Goal: Task Accomplishment & Management: Use online tool/utility

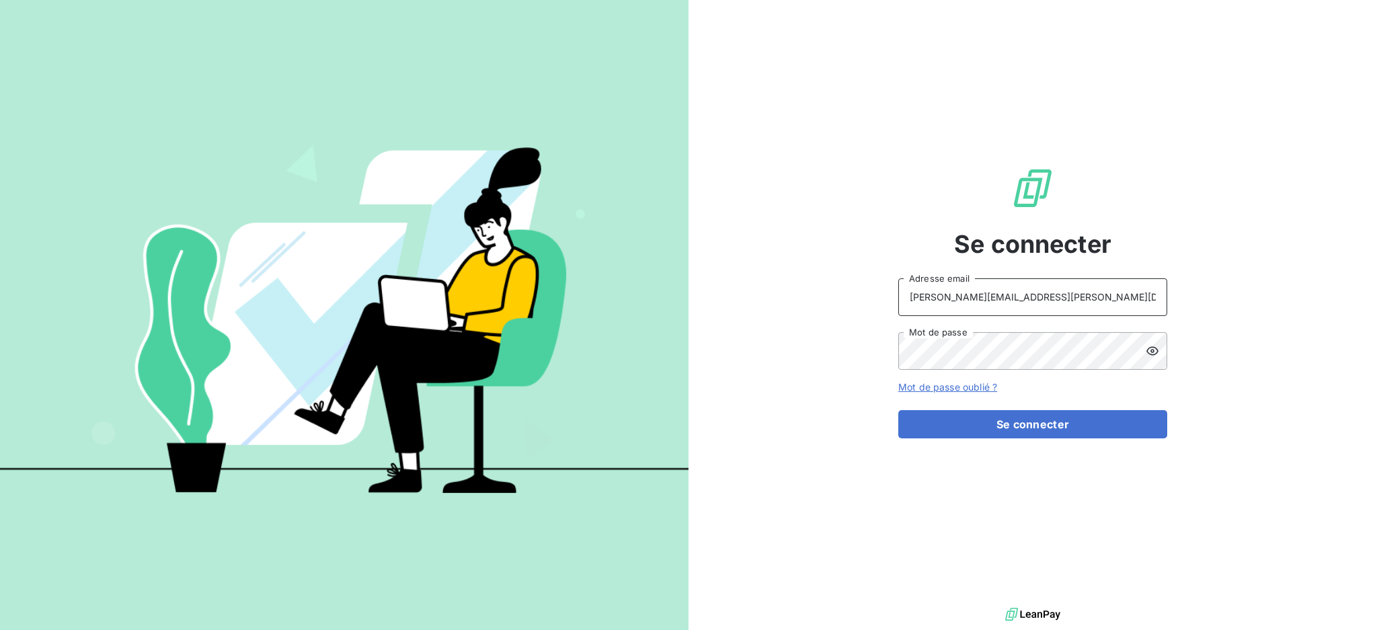
click at [1069, 295] on input "[PERSON_NAME][EMAIL_ADDRESS][PERSON_NAME][DOMAIN_NAME]" at bounding box center [1032, 297] width 269 height 38
type input "[EMAIL_ADDRESS][PERSON_NAME][DOMAIN_NAME]"
click at [991, 423] on button "Se connecter" at bounding box center [1032, 424] width 269 height 28
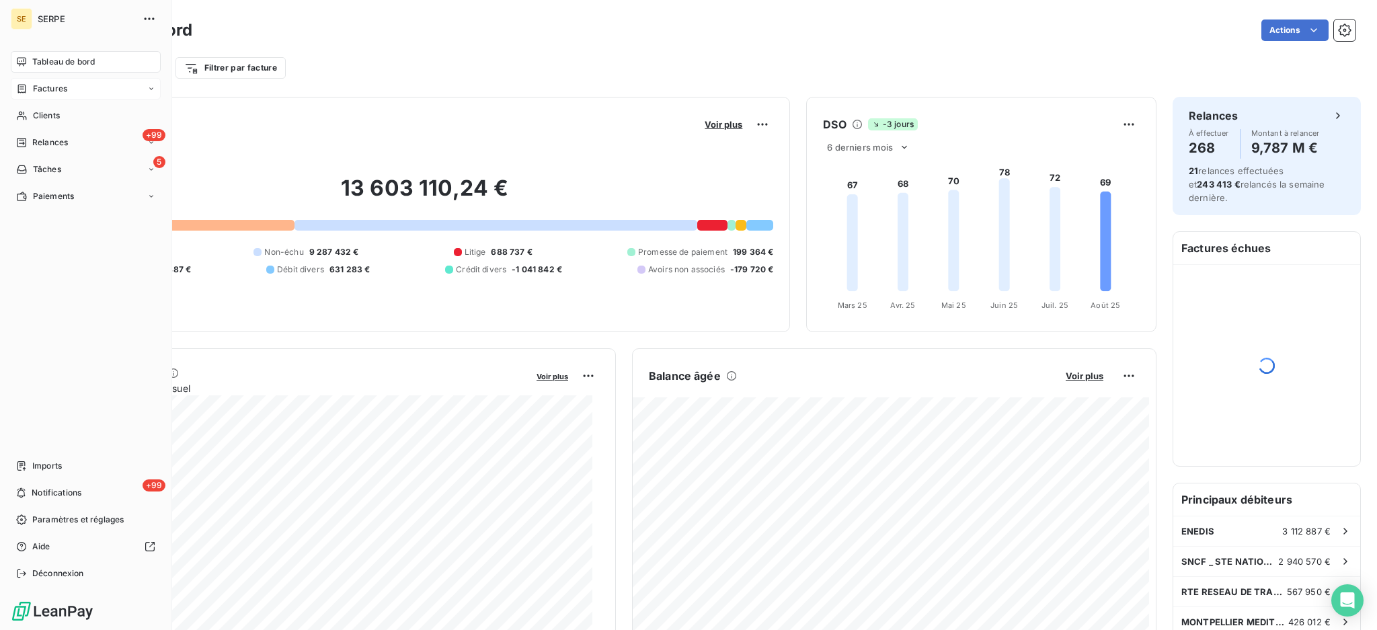
click at [46, 85] on span "Factures" at bounding box center [50, 89] width 34 height 12
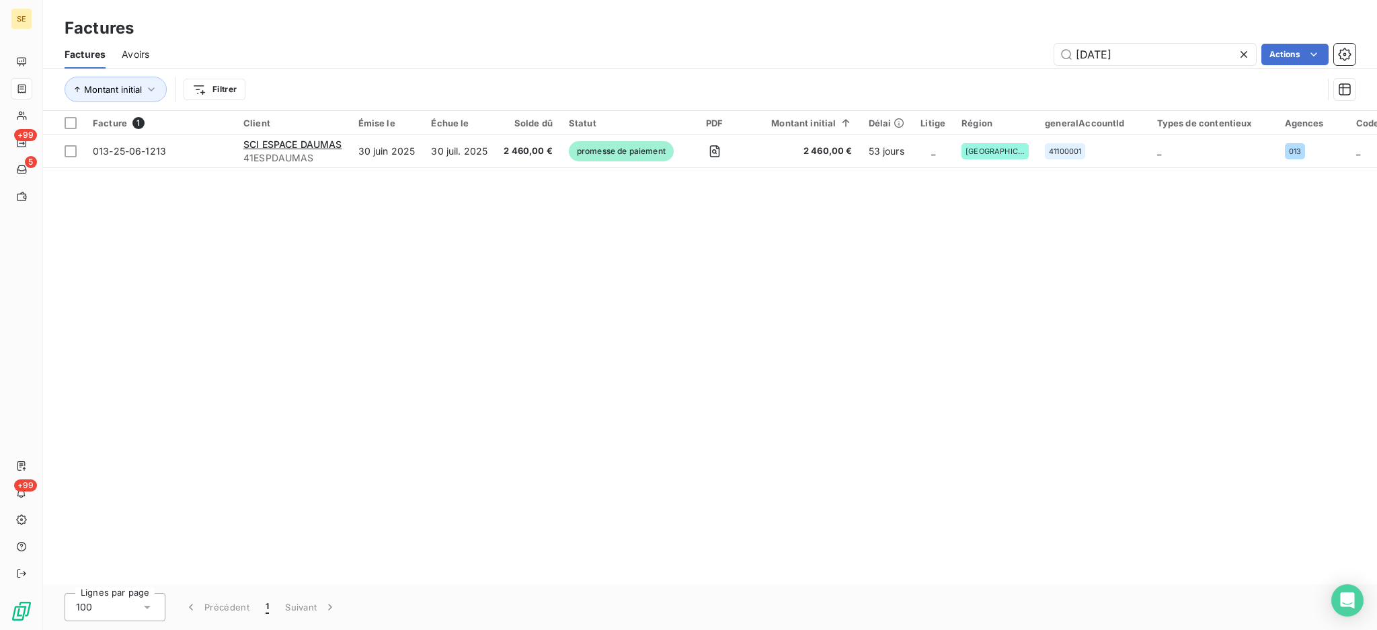
click at [1244, 54] on icon at bounding box center [1244, 54] width 7 height 7
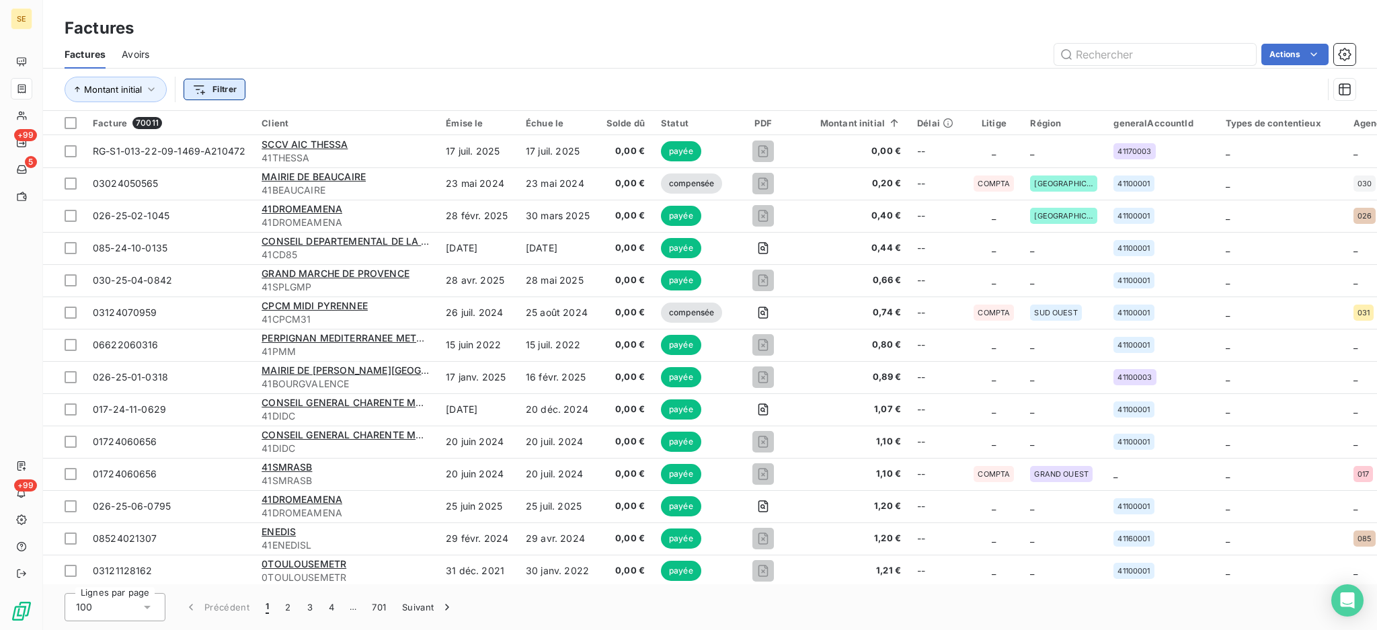
click at [224, 91] on html "SE +99 5 +99 Factures Factures Avoirs Actions Montant initial Filtrer Facture 7…" at bounding box center [688, 315] width 1377 height 630
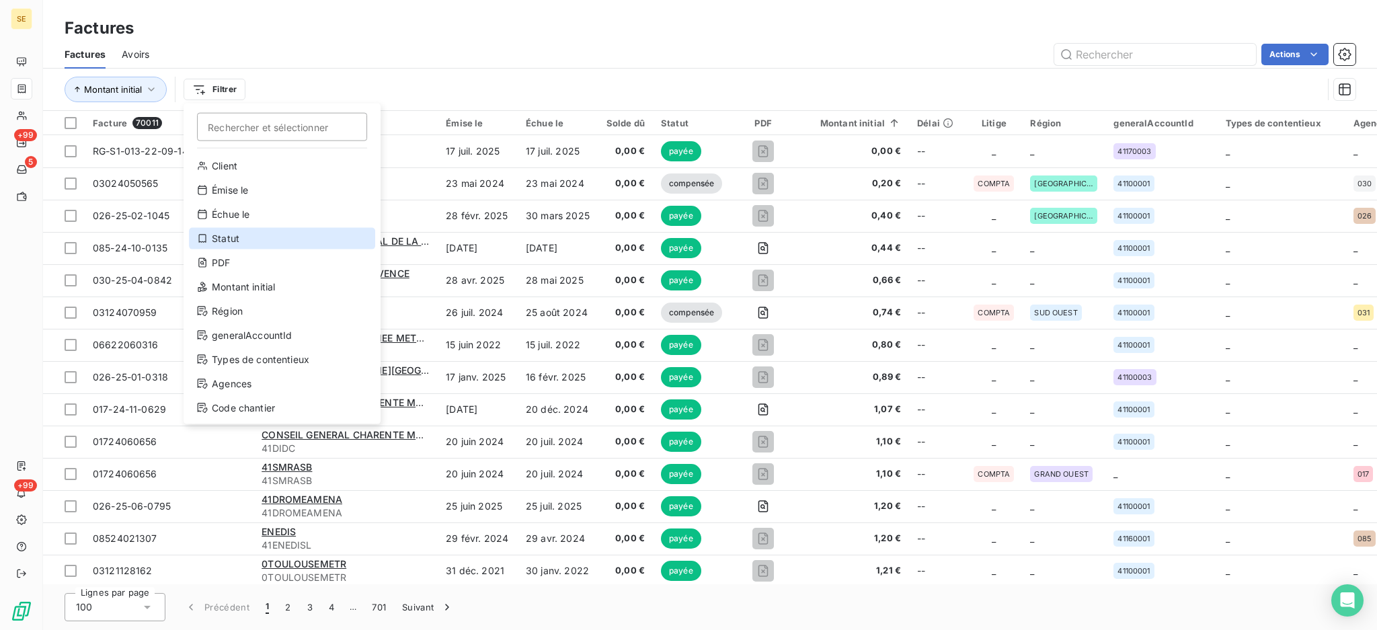
click at [240, 228] on div "Statut" at bounding box center [282, 239] width 186 height 22
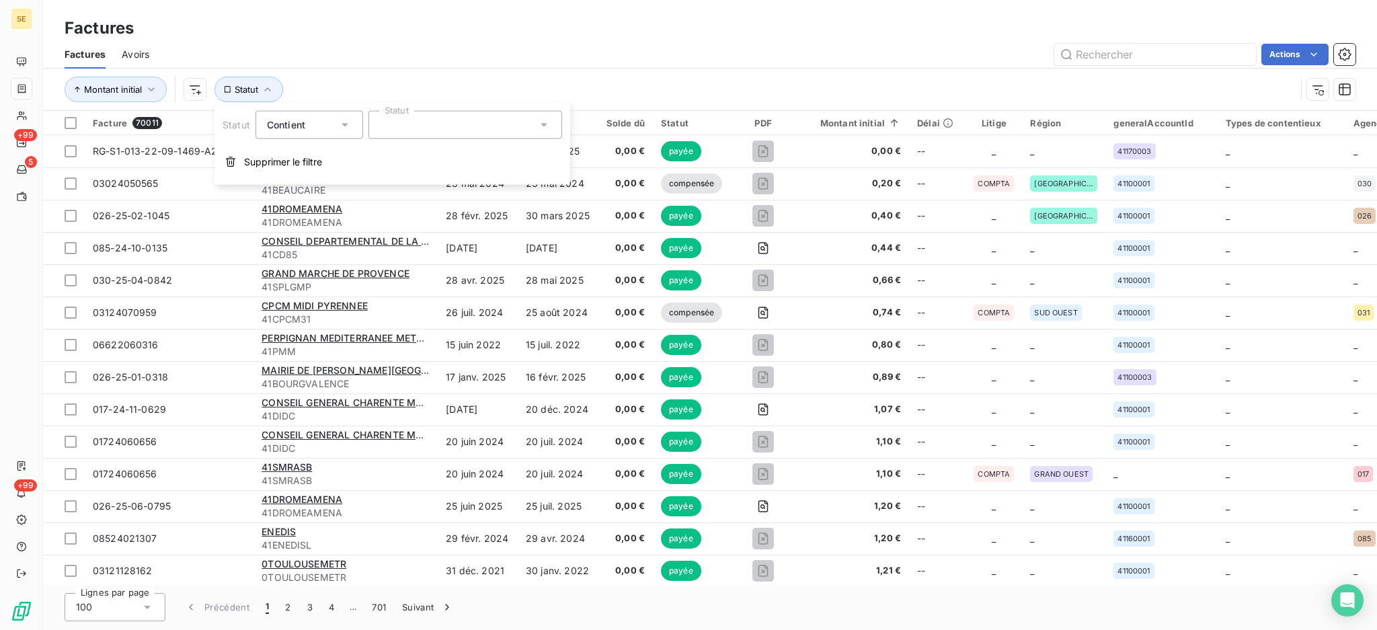
click at [543, 124] on icon at bounding box center [544, 125] width 7 height 3
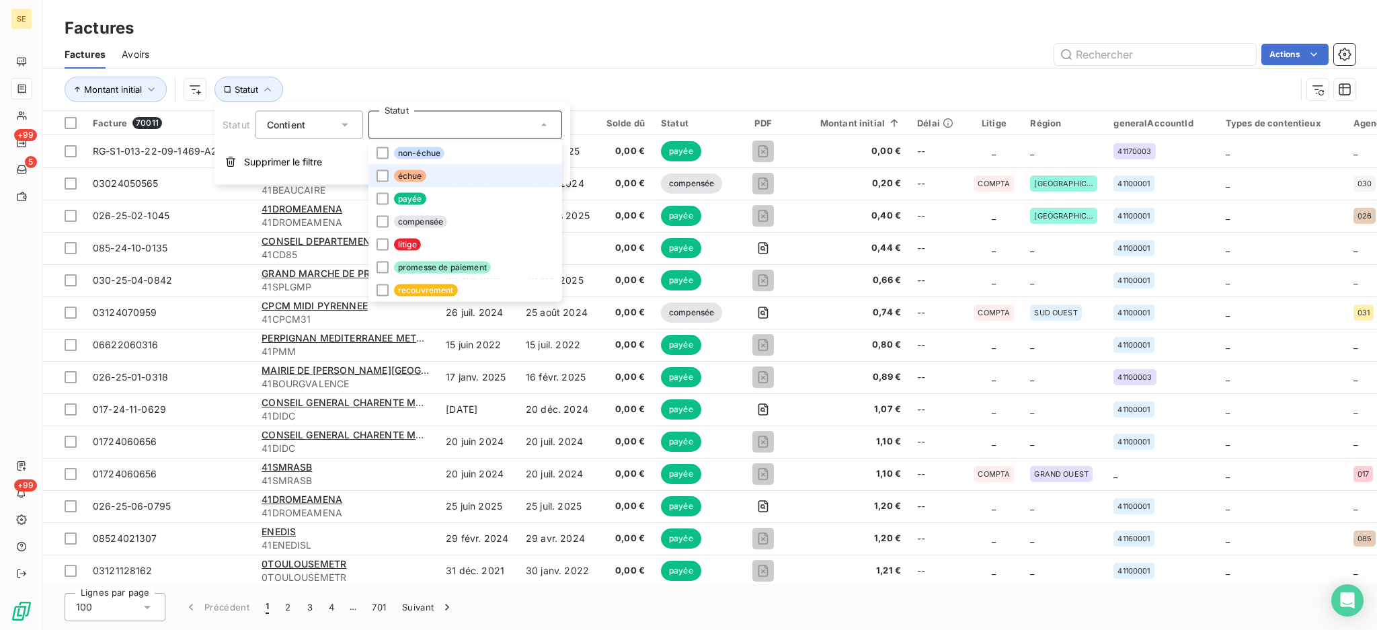
click at [407, 176] on span "échue" at bounding box center [410, 176] width 32 height 12
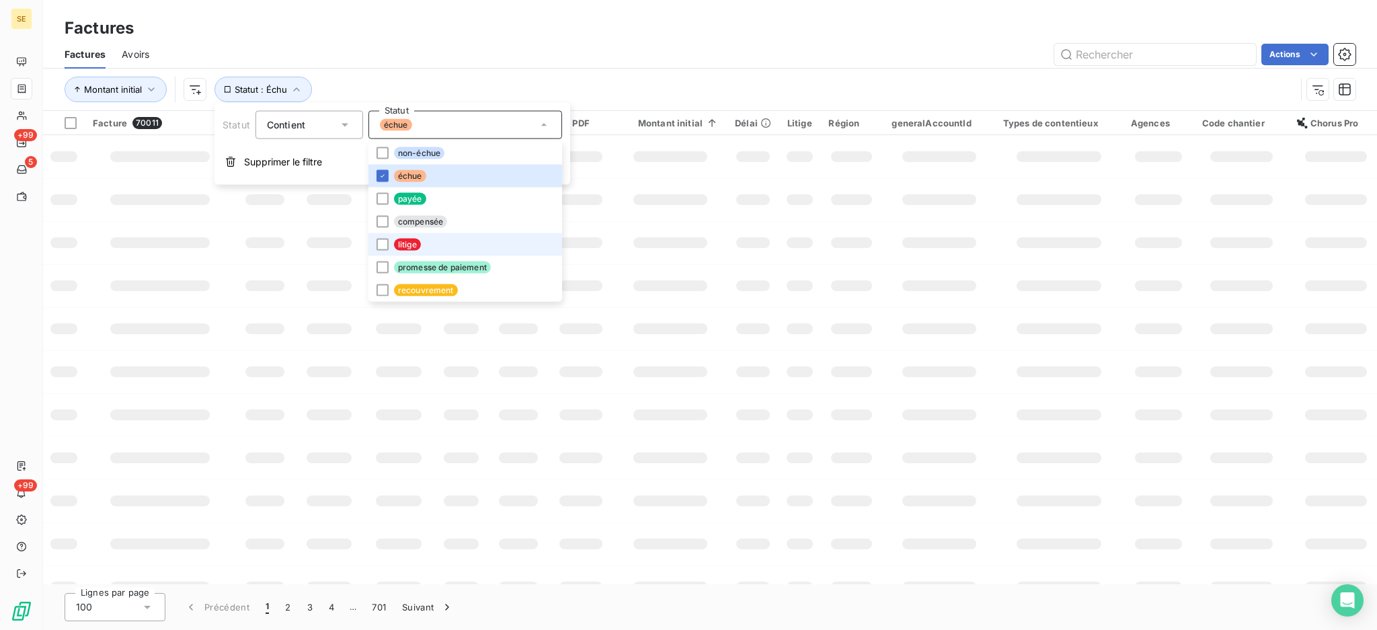
click at [407, 244] on span "litige" at bounding box center [407, 245] width 27 height 12
click at [418, 268] on span "promesse de paiement" at bounding box center [442, 268] width 97 height 12
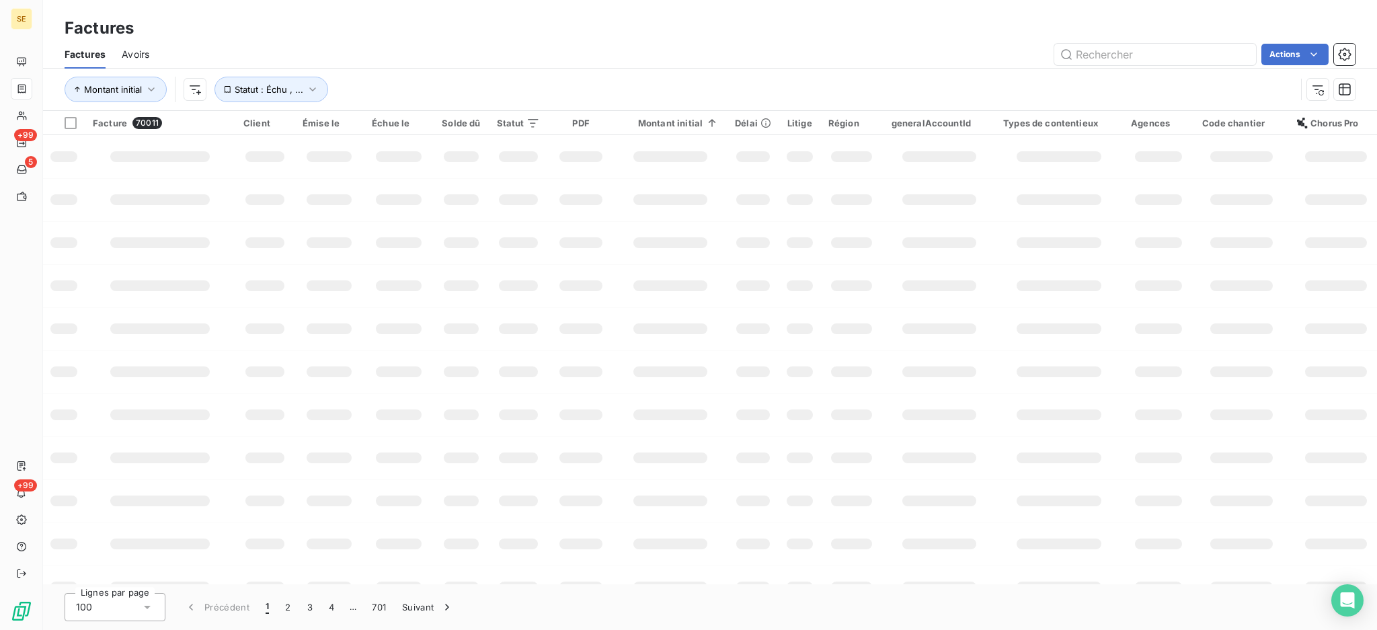
click at [779, 28] on div "Factures" at bounding box center [710, 28] width 1334 height 24
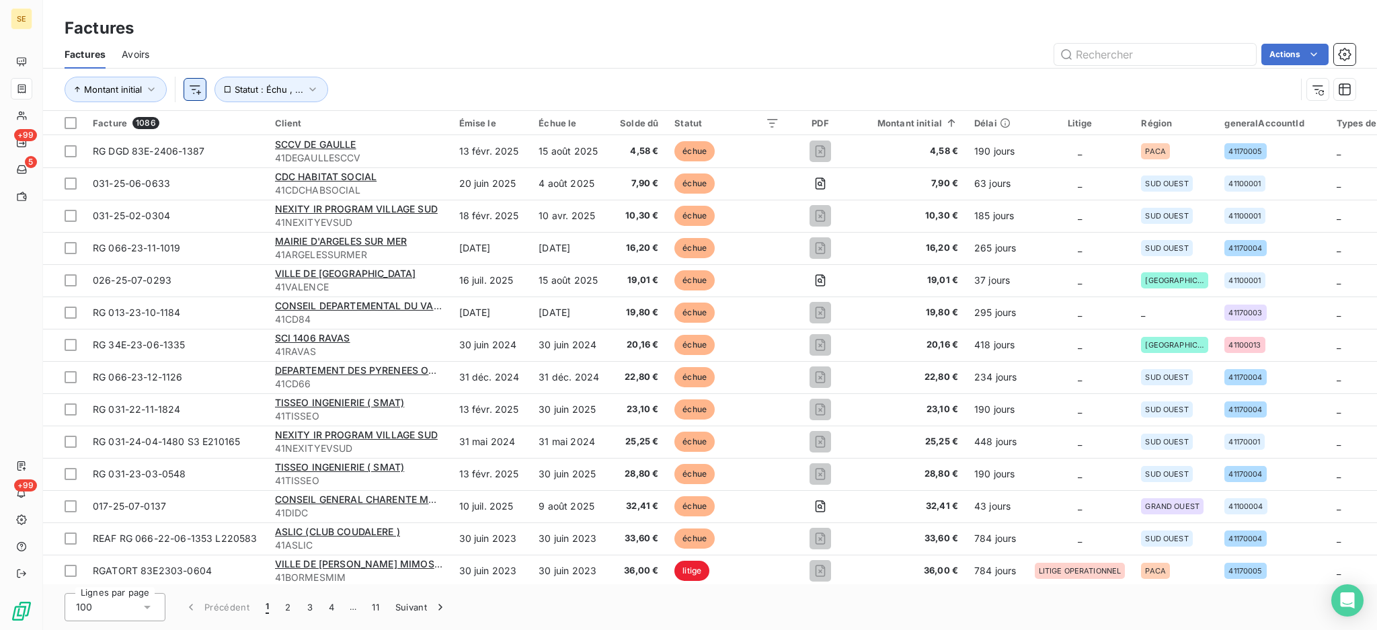
click at [191, 85] on html "SE +99 5 +99 Factures Factures Avoirs Actions Montant initial Statut : Échu , .…" at bounding box center [688, 315] width 1377 height 630
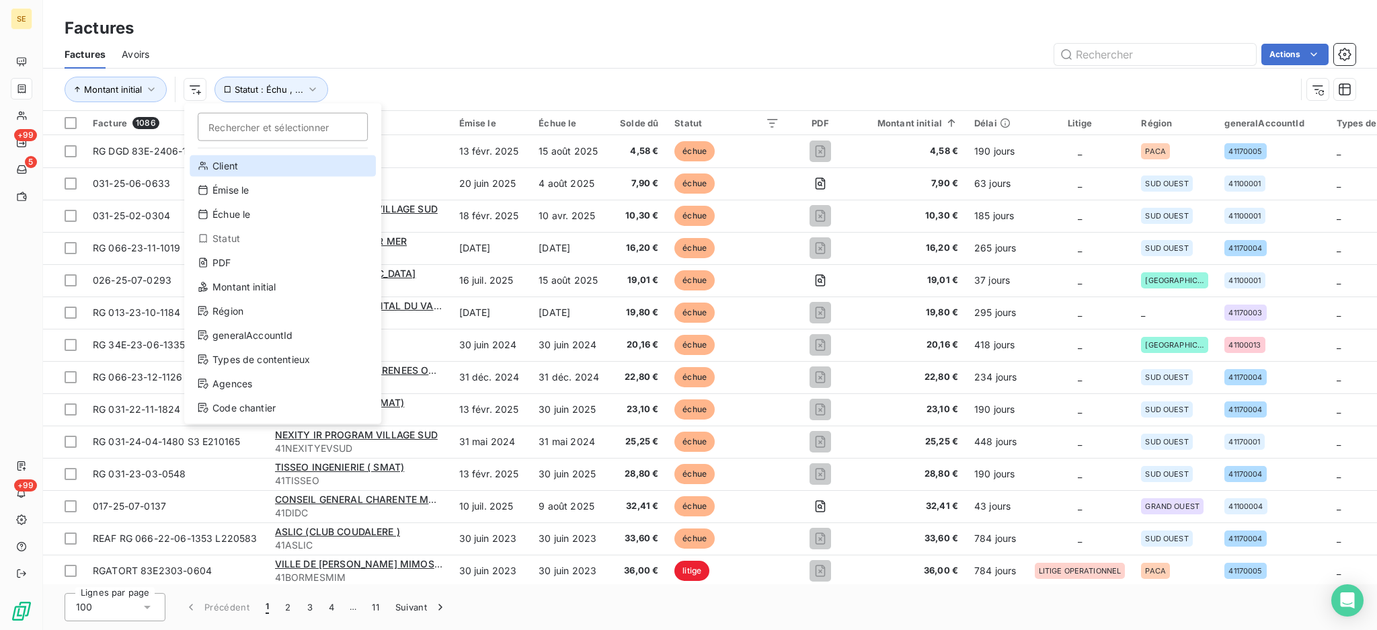
click at [214, 165] on div "Client" at bounding box center [283, 166] width 186 height 22
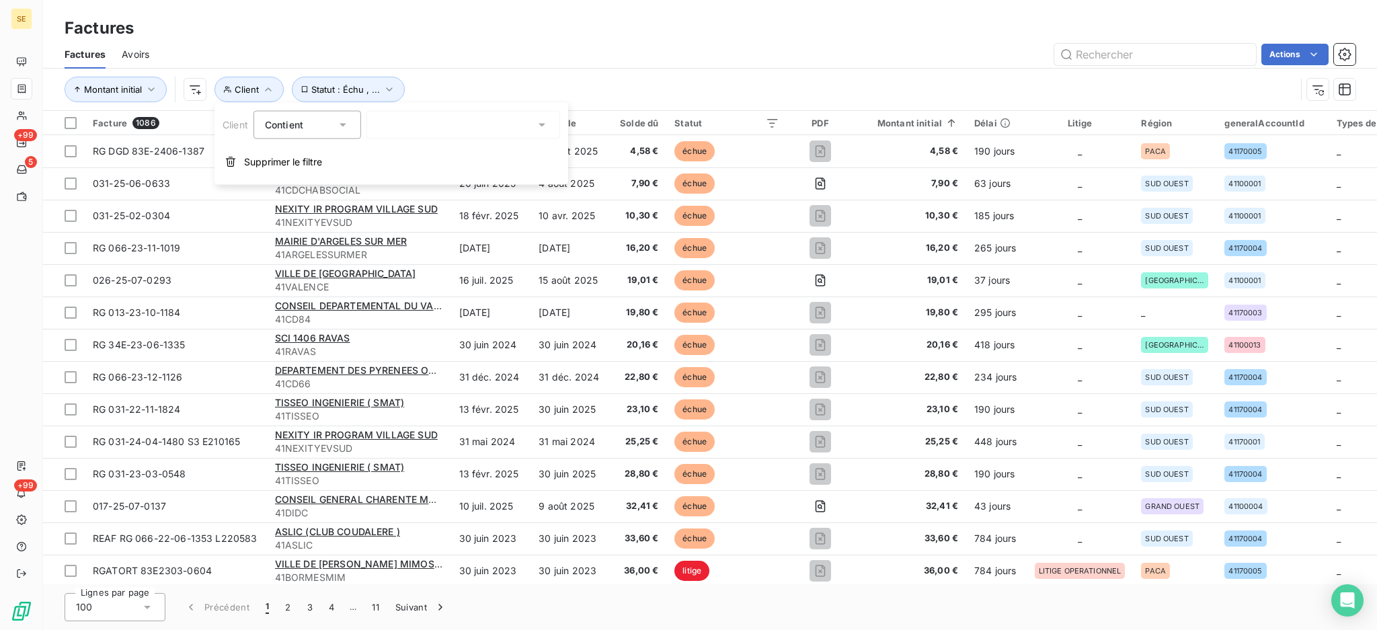
click at [342, 122] on icon at bounding box center [342, 124] width 13 height 13
click at [321, 175] on span "Ne contient pas" at bounding box center [316, 180] width 73 height 11
click at [387, 117] on div at bounding box center [464, 125] width 194 height 28
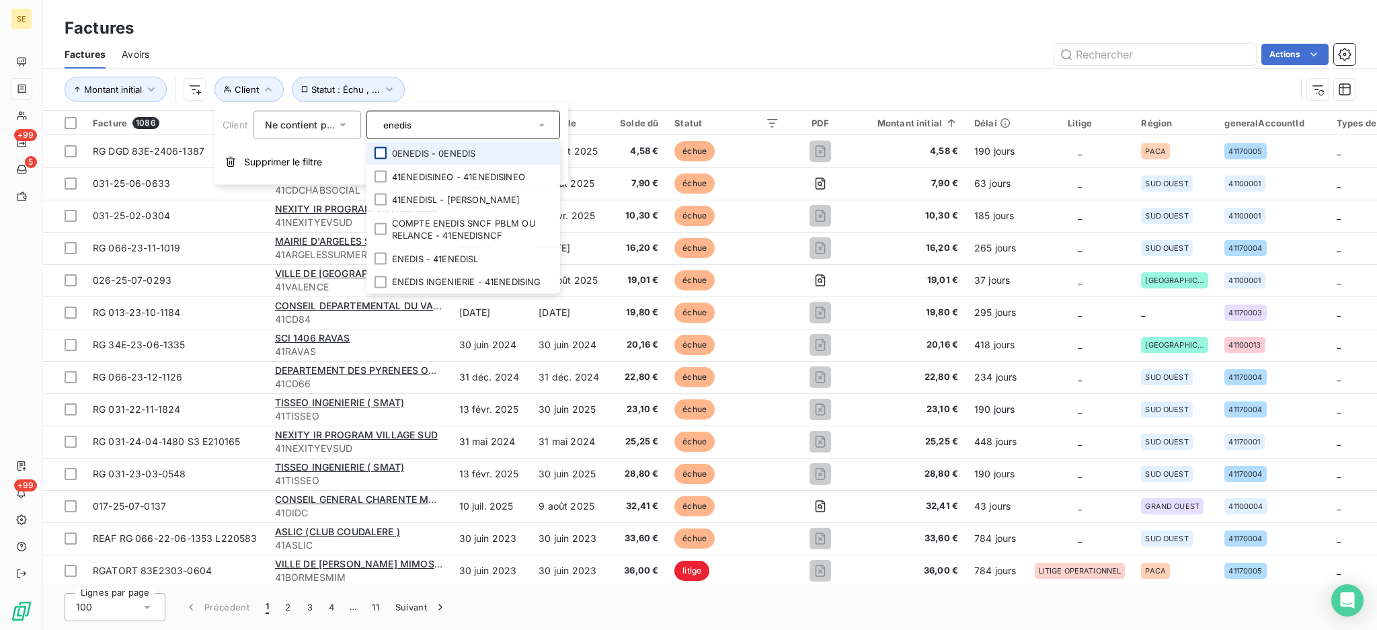
click at [383, 148] on div at bounding box center [381, 153] width 12 height 12
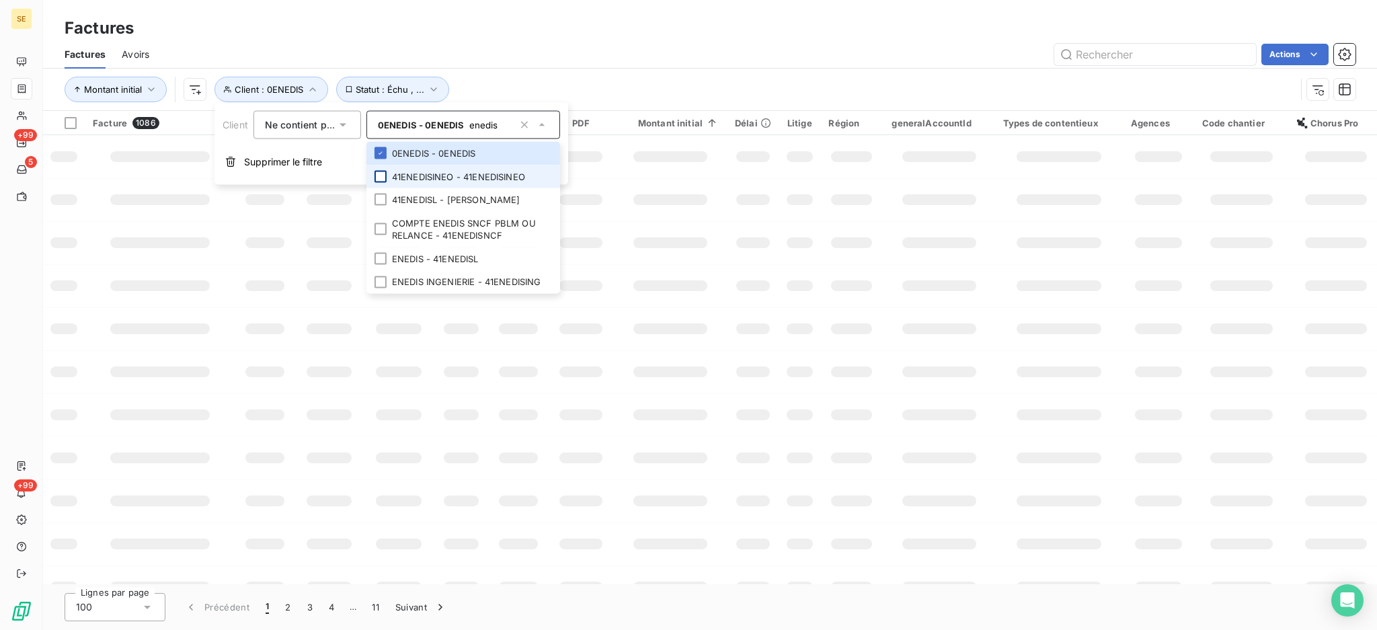
click at [378, 176] on div at bounding box center [381, 176] width 12 height 12
click at [382, 198] on div at bounding box center [381, 200] width 12 height 12
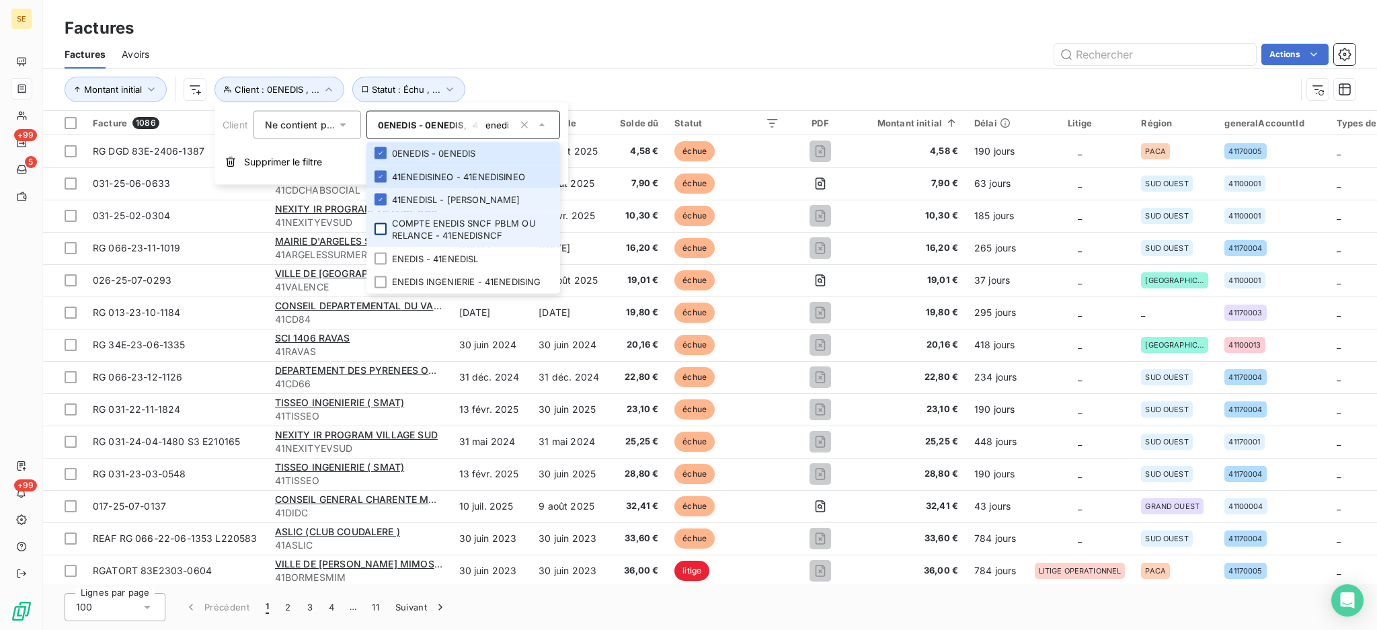
click at [384, 226] on div at bounding box center [381, 229] width 12 height 12
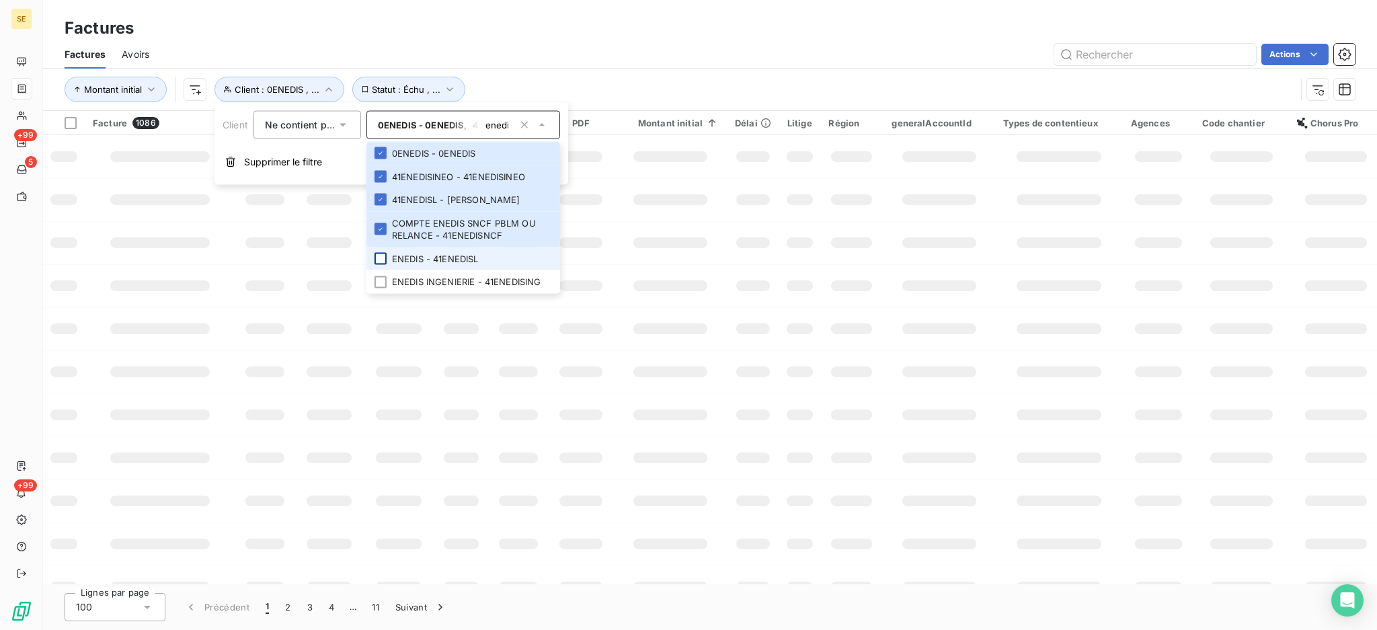
click at [375, 262] on div at bounding box center [381, 259] width 12 height 12
click at [384, 286] on div at bounding box center [381, 282] width 12 height 12
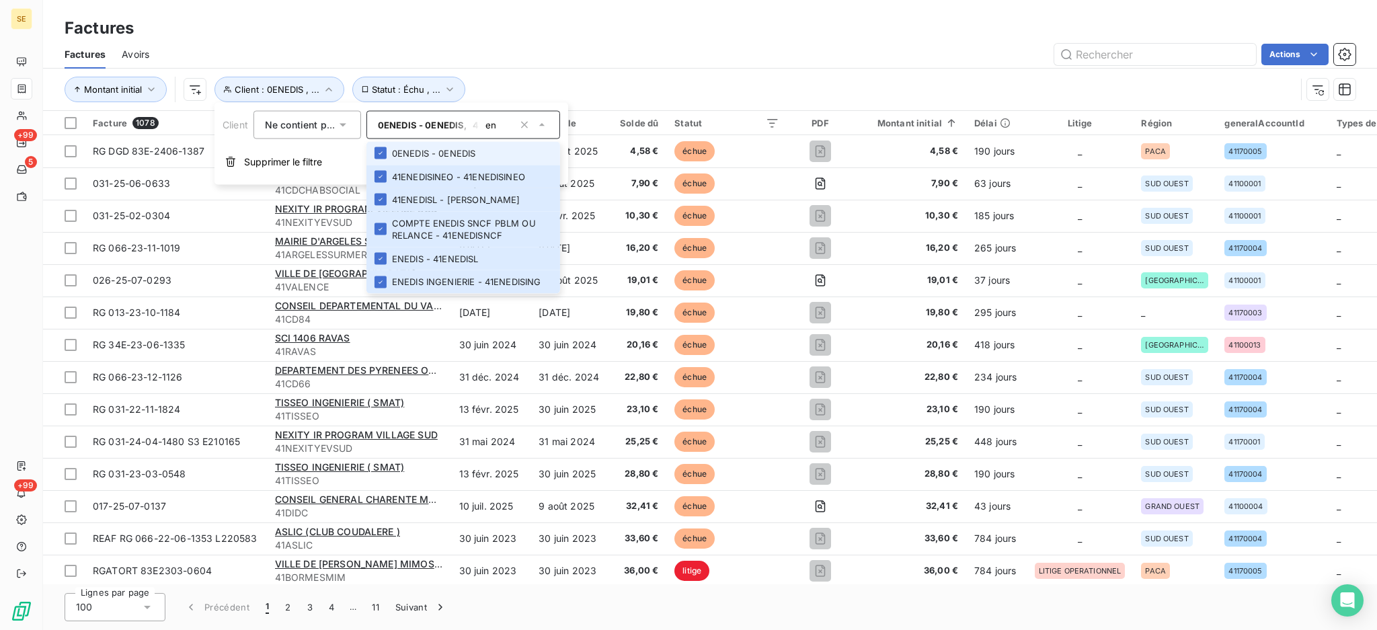
type input "e"
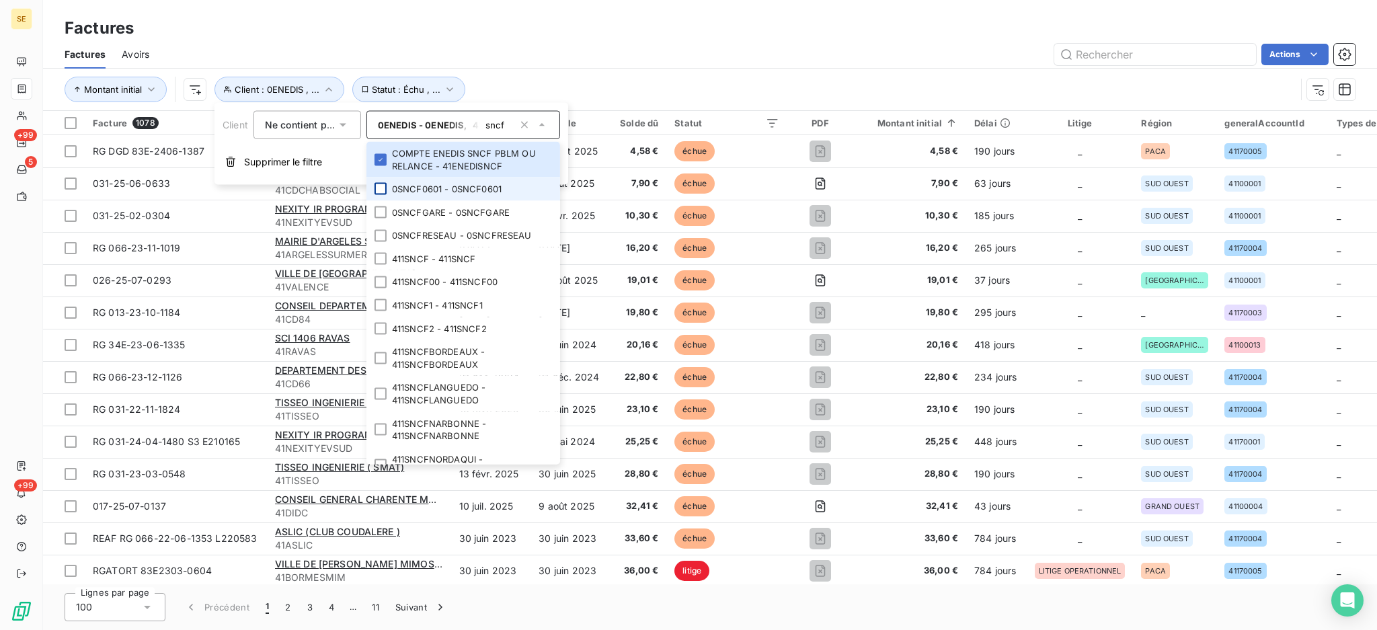
click at [383, 188] on div at bounding box center [381, 189] width 12 height 12
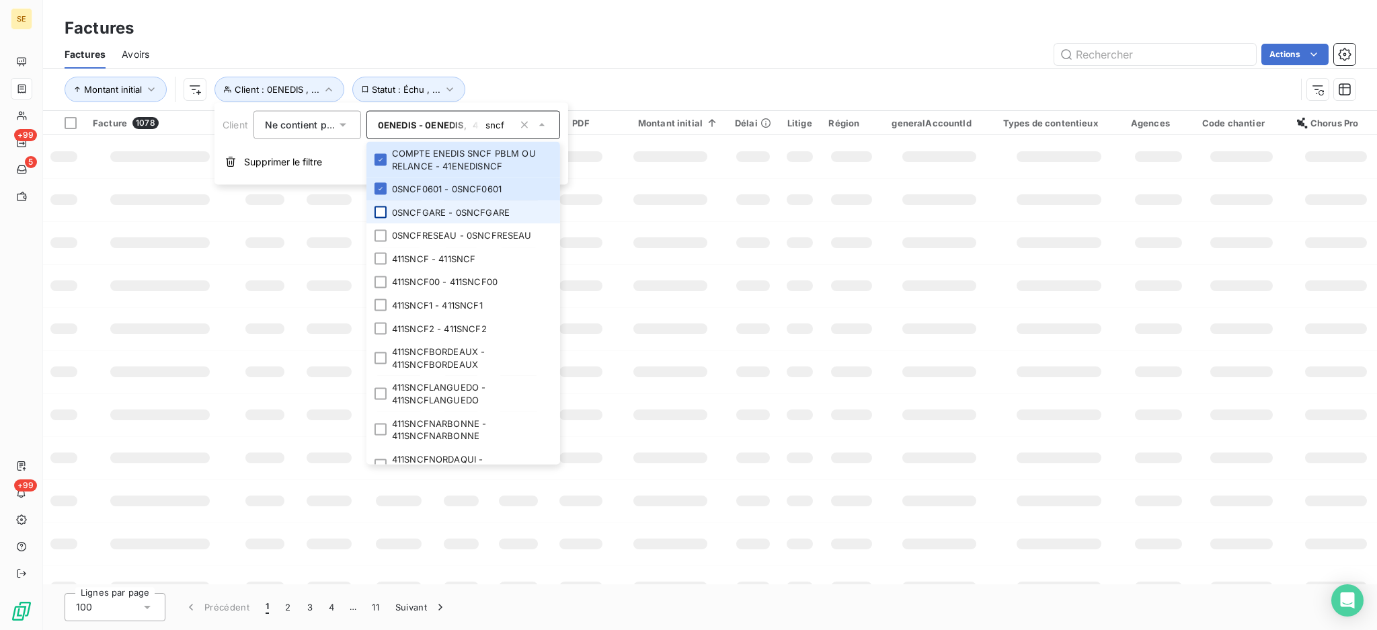
click at [385, 210] on div at bounding box center [381, 212] width 12 height 12
click at [380, 239] on div at bounding box center [381, 235] width 12 height 12
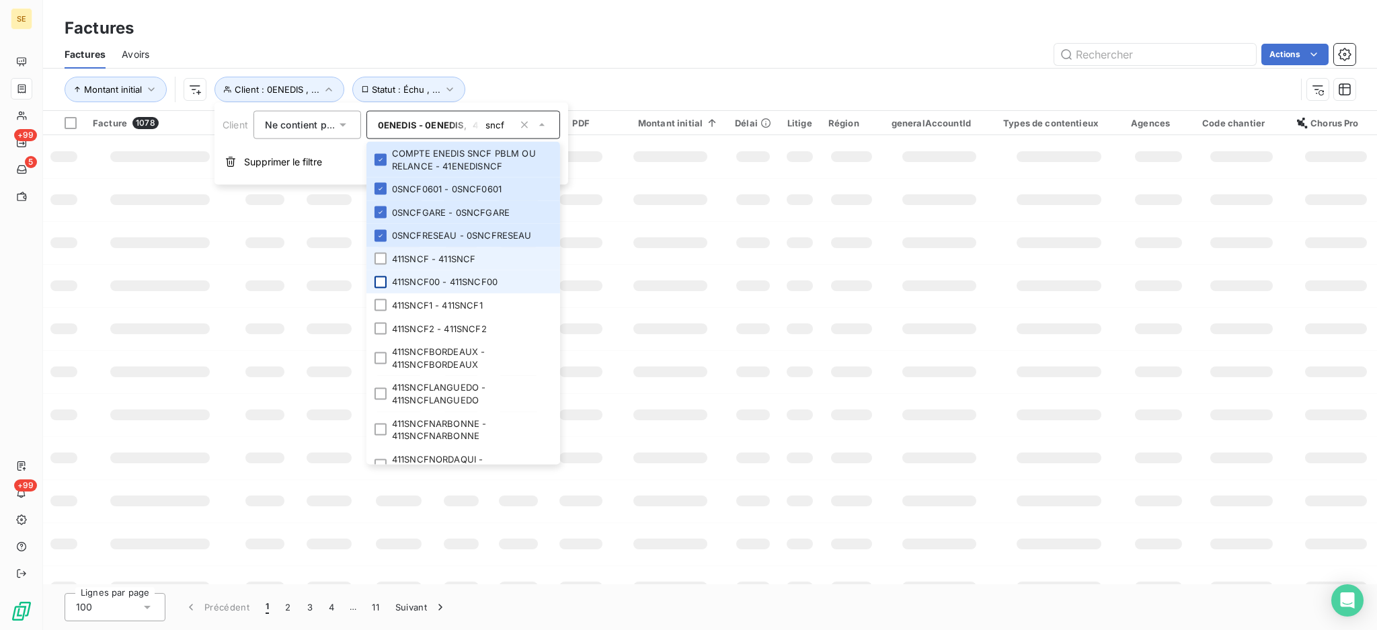
click at [383, 256] on div at bounding box center [381, 259] width 12 height 12
click at [383, 278] on div at bounding box center [381, 282] width 12 height 12
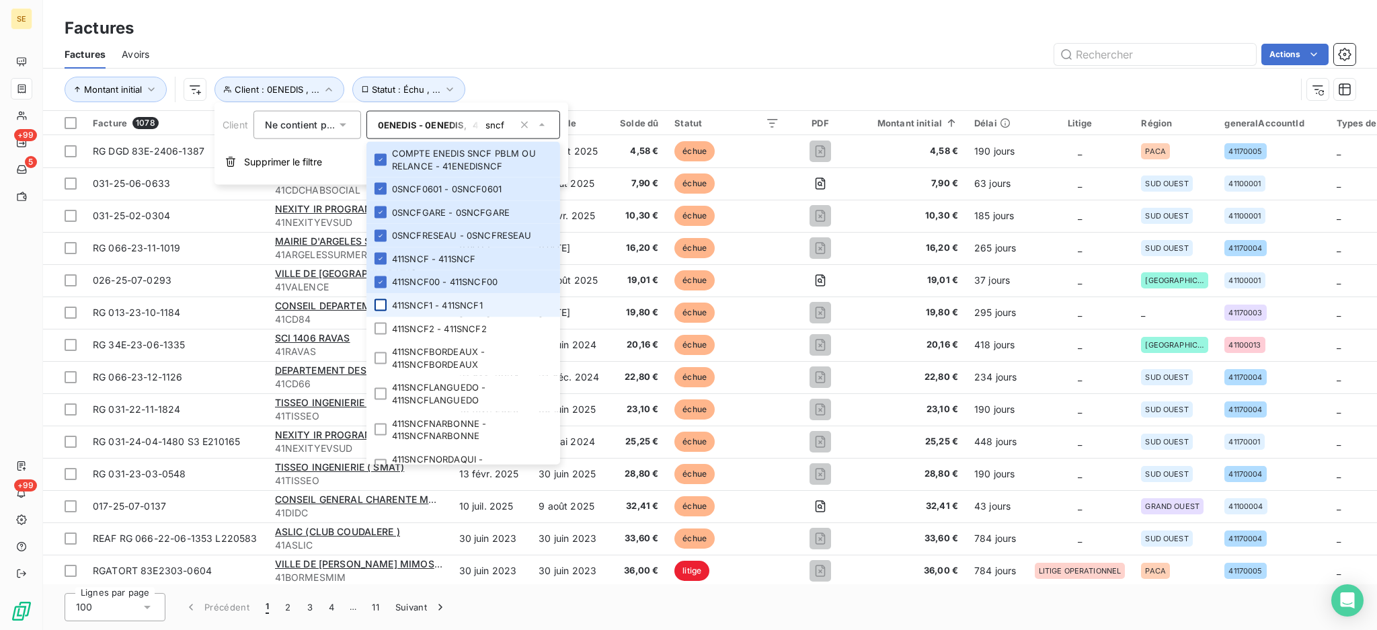
click at [379, 306] on div at bounding box center [381, 305] width 12 height 12
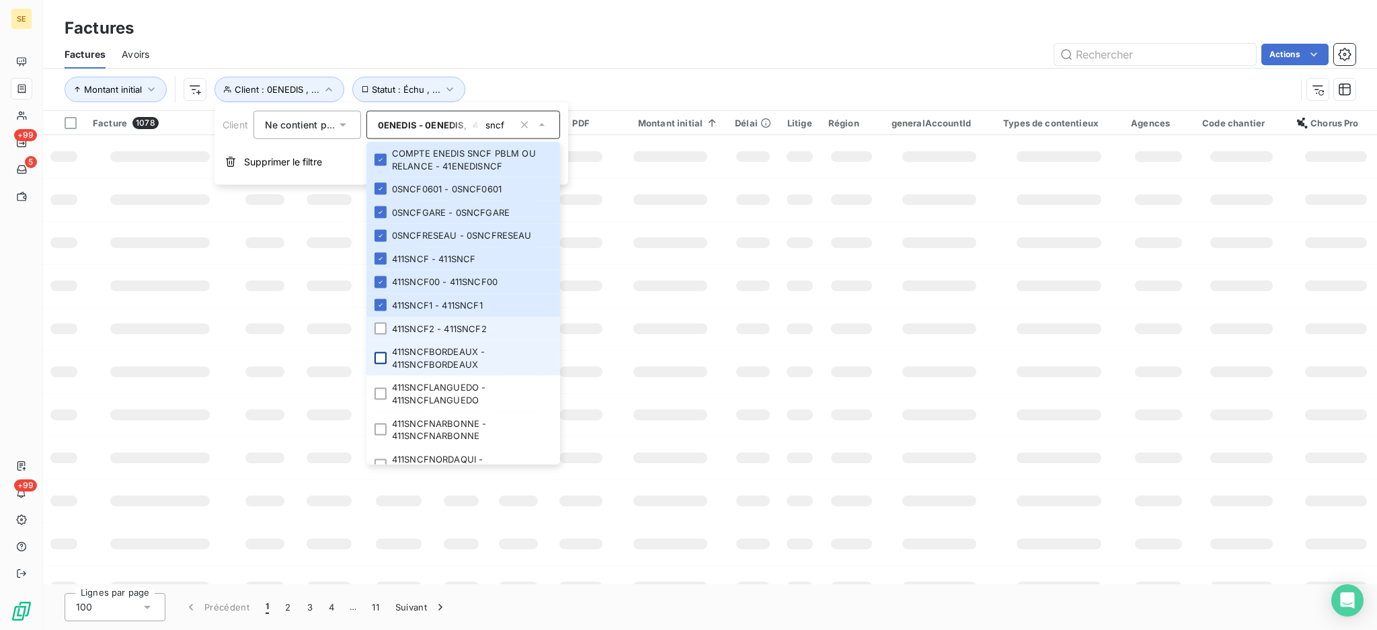
click at [380, 332] on div at bounding box center [381, 328] width 12 height 12
click at [381, 358] on div at bounding box center [381, 358] width 12 height 12
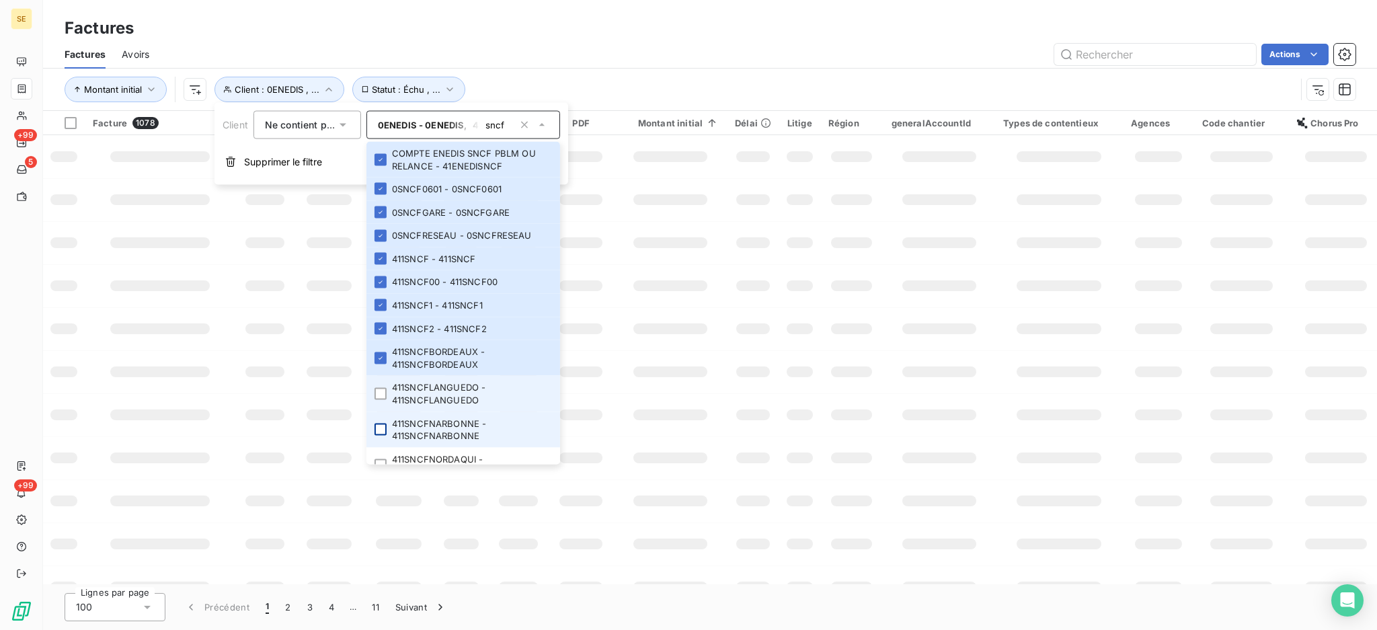
click at [381, 392] on div at bounding box center [381, 393] width 12 height 12
click at [383, 432] on div at bounding box center [381, 430] width 12 height 12
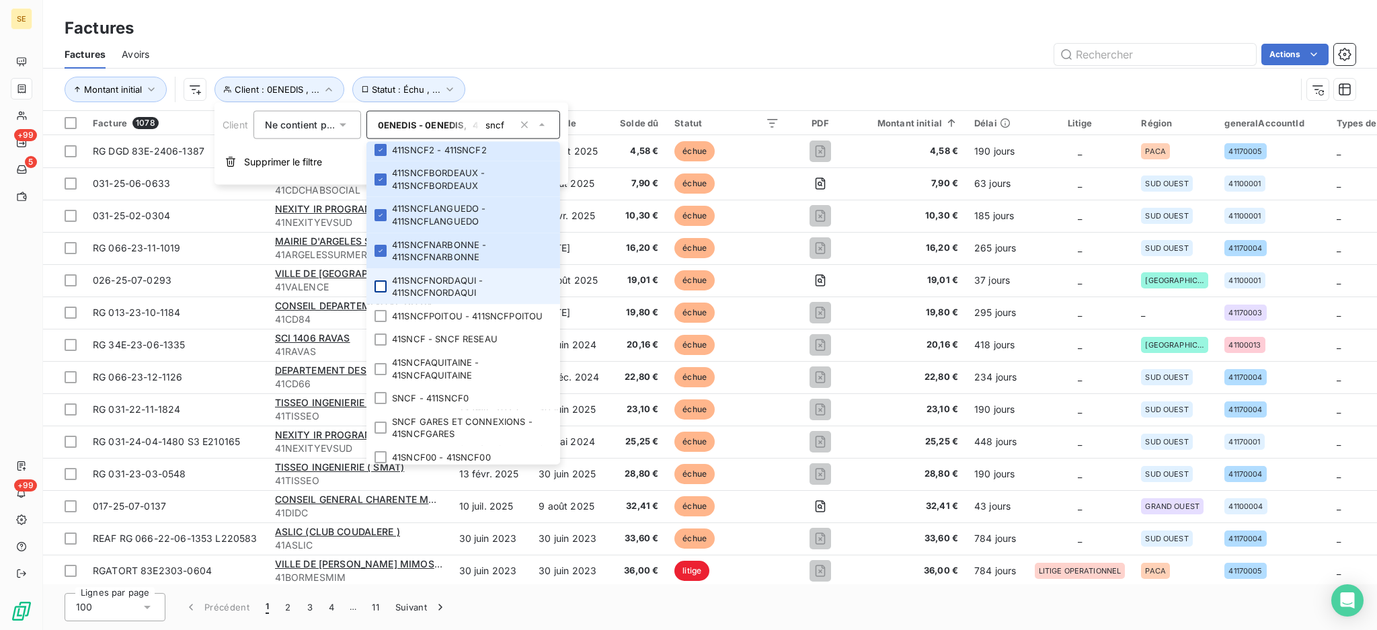
click at [378, 283] on div at bounding box center [381, 286] width 12 height 12
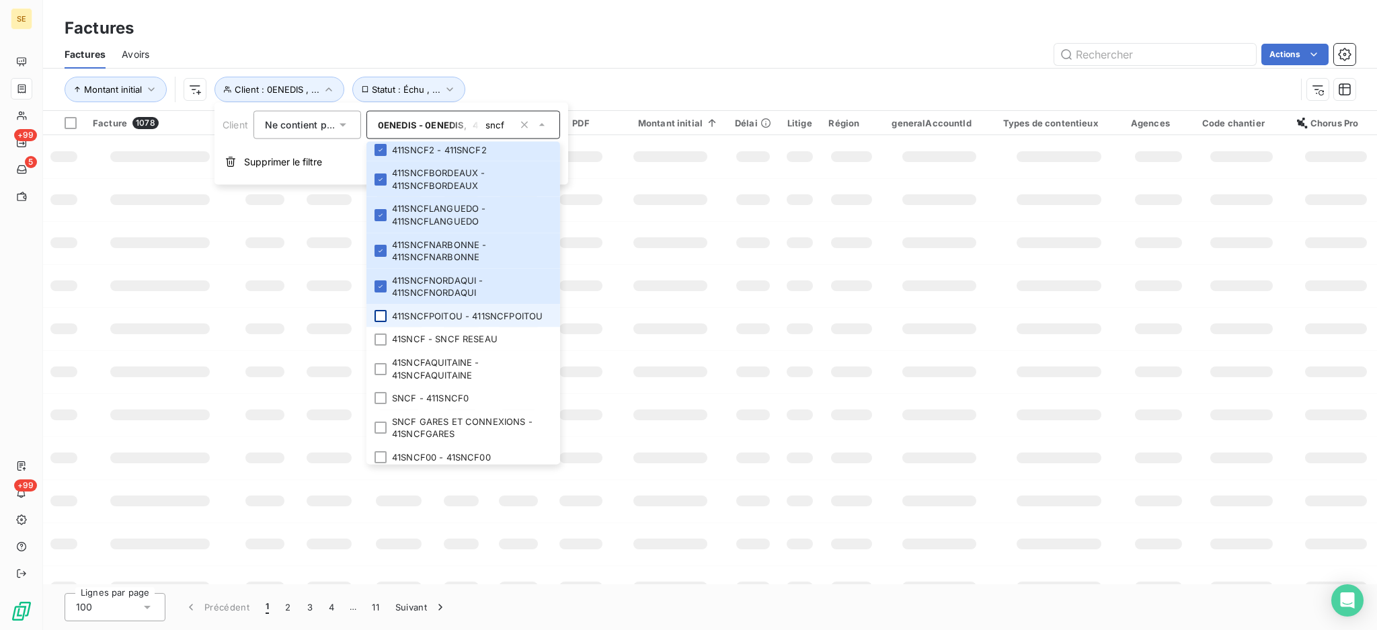
click at [381, 321] on div at bounding box center [381, 316] width 12 height 12
click at [382, 345] on div at bounding box center [381, 339] width 12 height 12
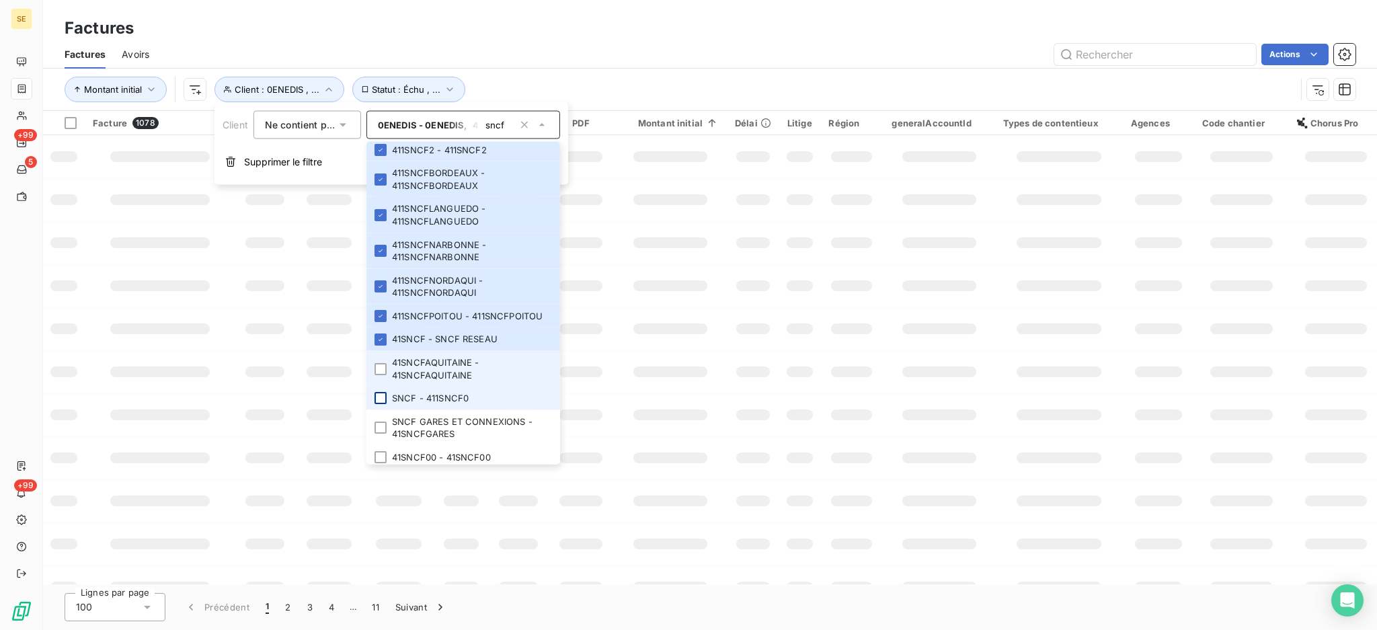
click at [383, 375] on div at bounding box center [381, 368] width 12 height 12
click at [379, 404] on div at bounding box center [381, 398] width 12 height 12
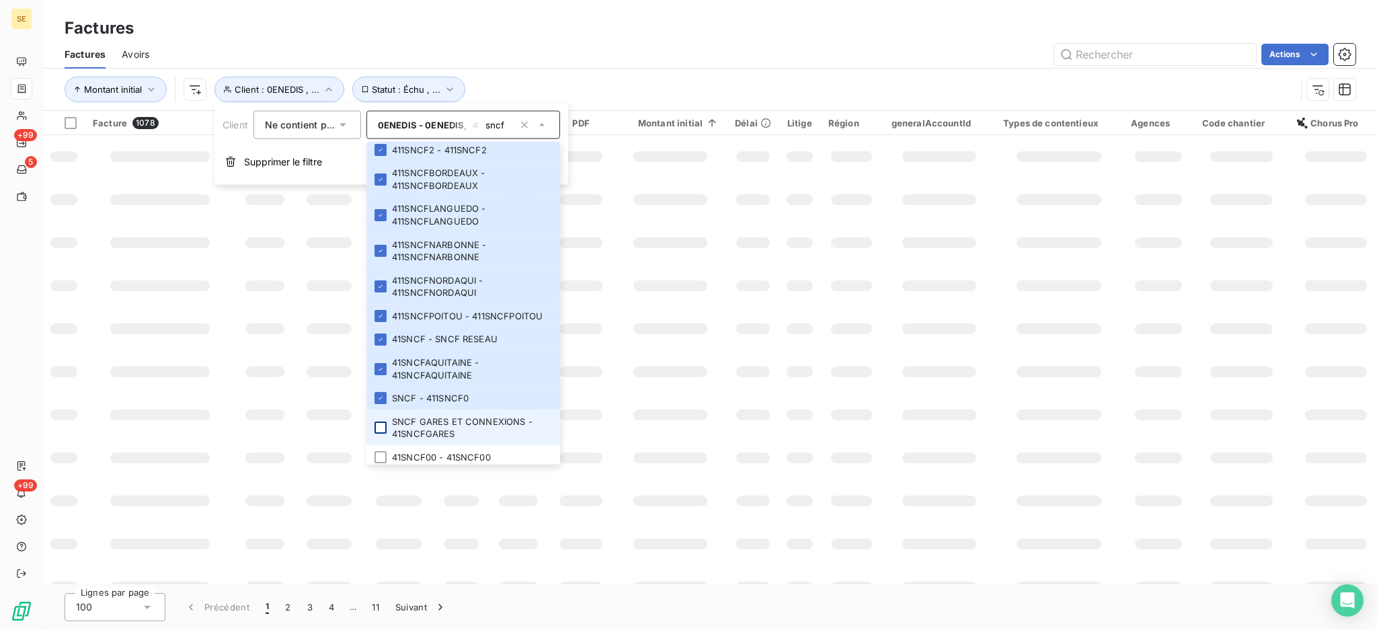
click at [379, 434] on div at bounding box center [381, 428] width 12 height 12
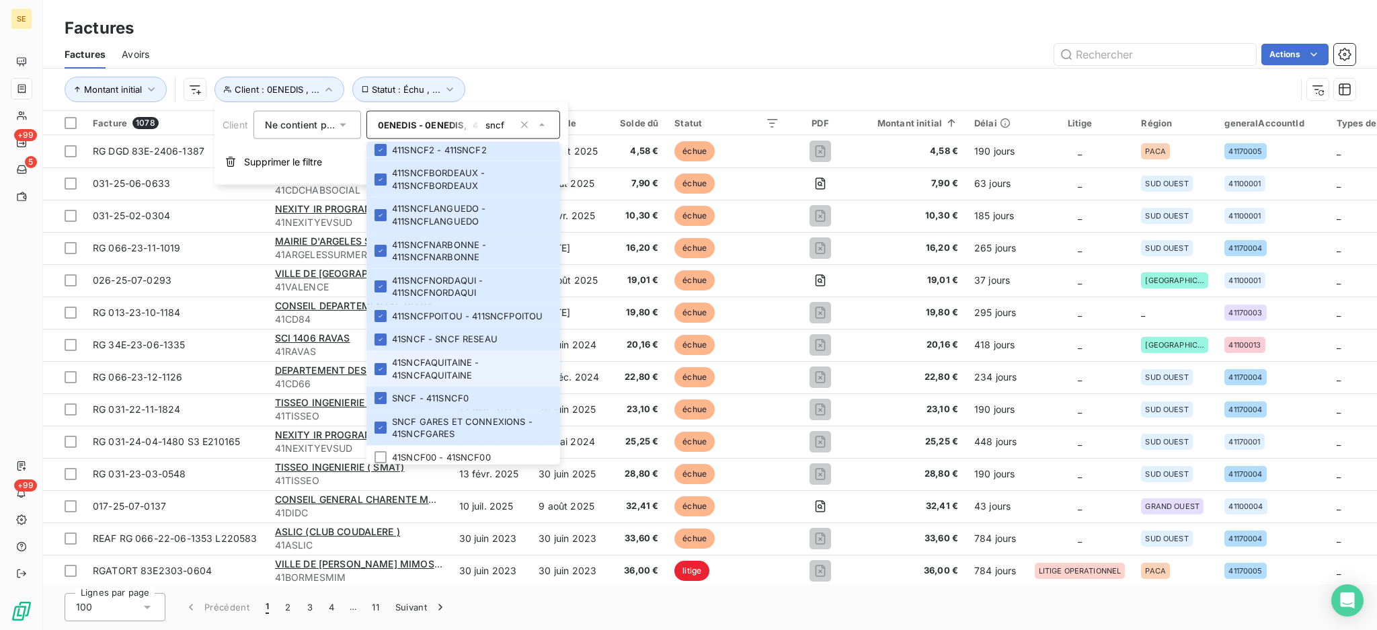
scroll to position [362, 0]
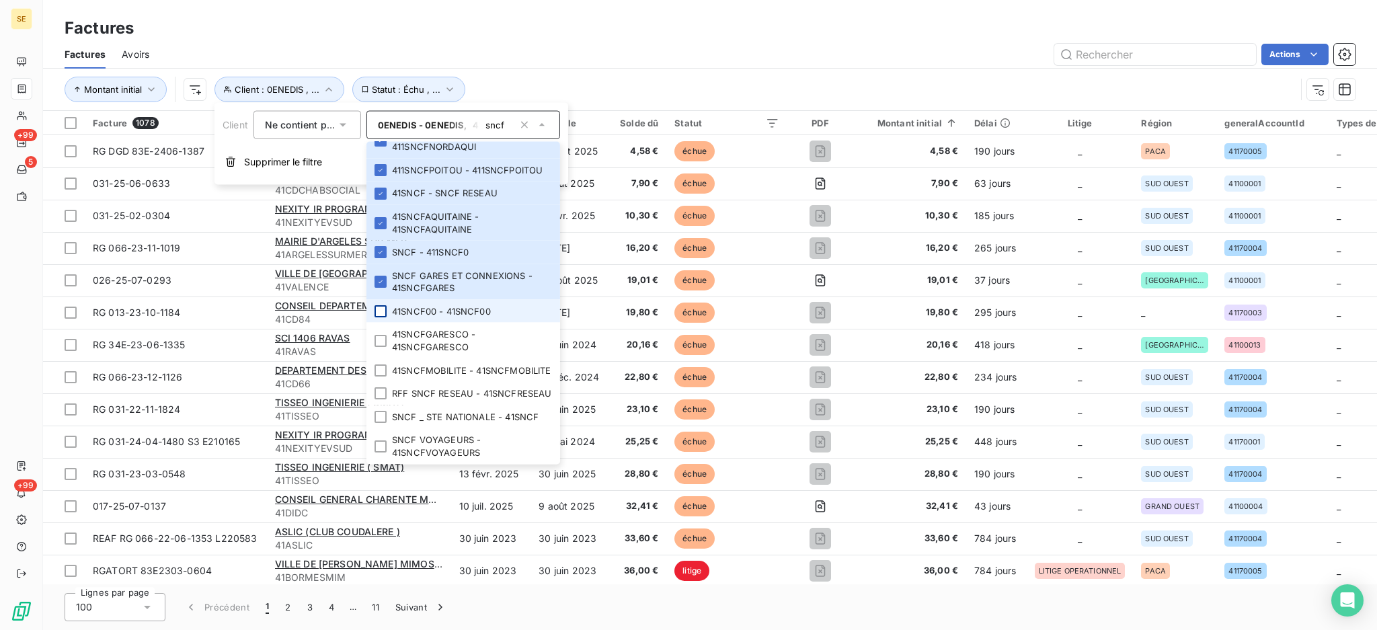
click at [381, 305] on div at bounding box center [381, 311] width 12 height 12
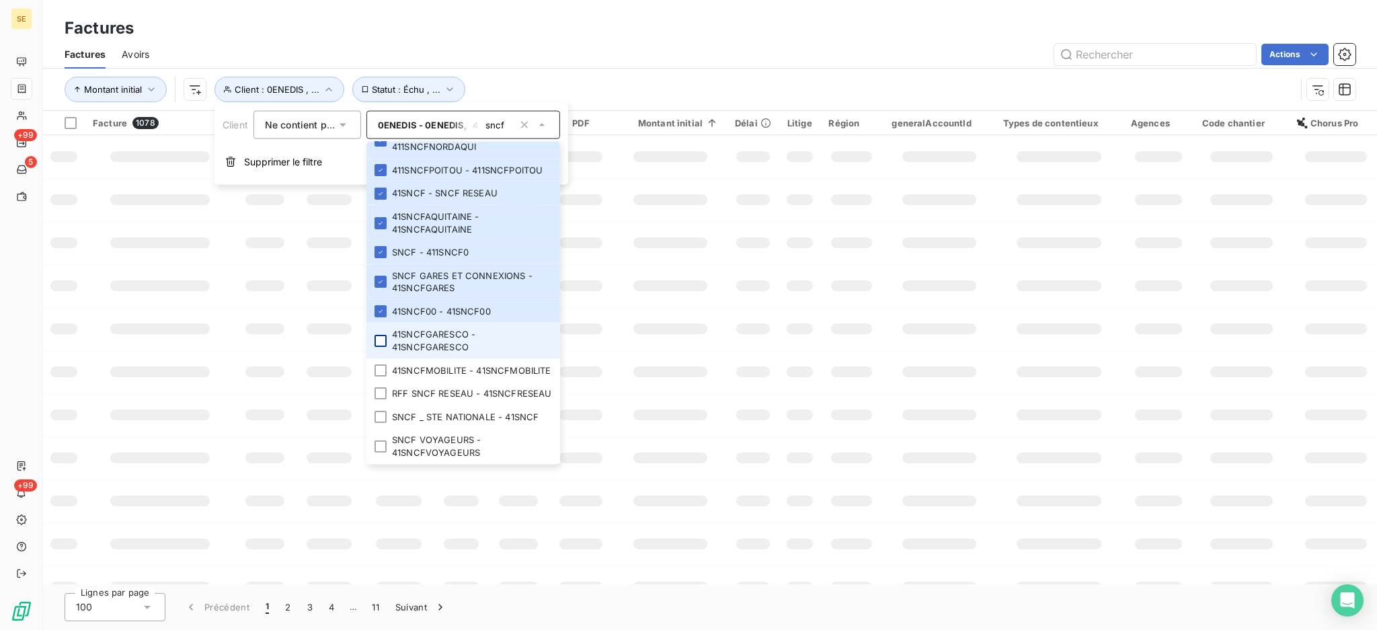
click at [381, 335] on div at bounding box center [381, 341] width 12 height 12
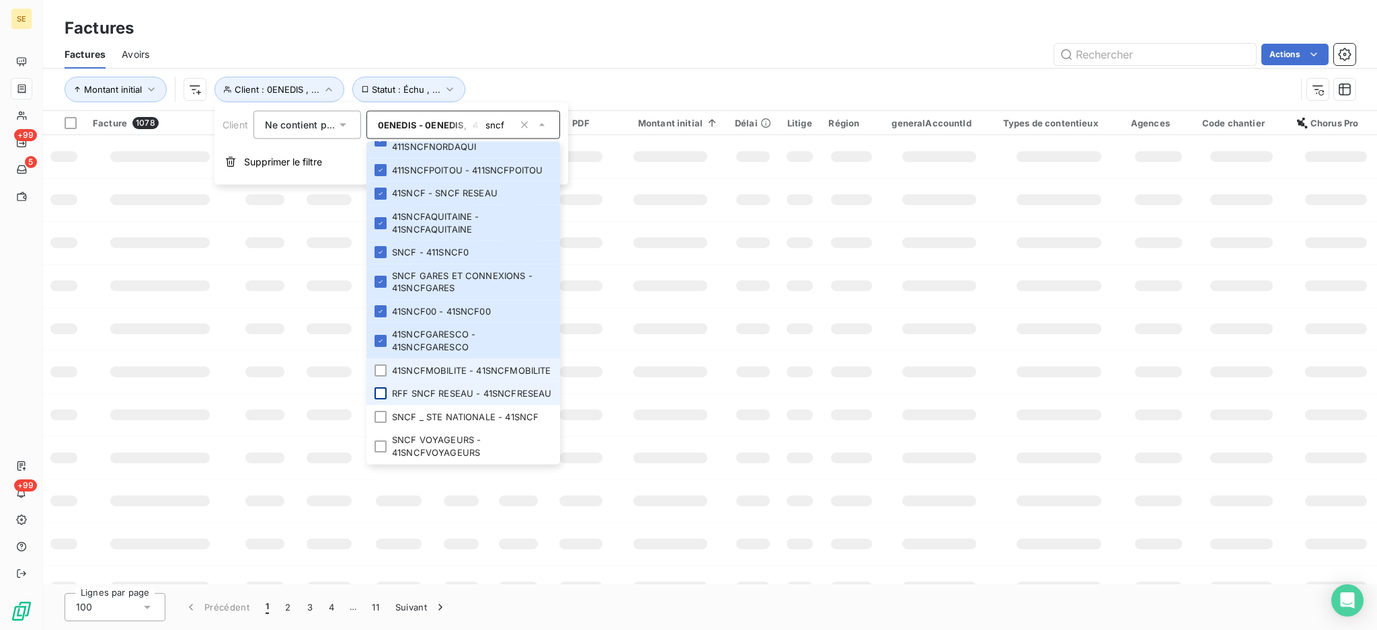
click at [383, 364] on div at bounding box center [381, 370] width 12 height 12
click at [377, 391] on div at bounding box center [381, 393] width 12 height 12
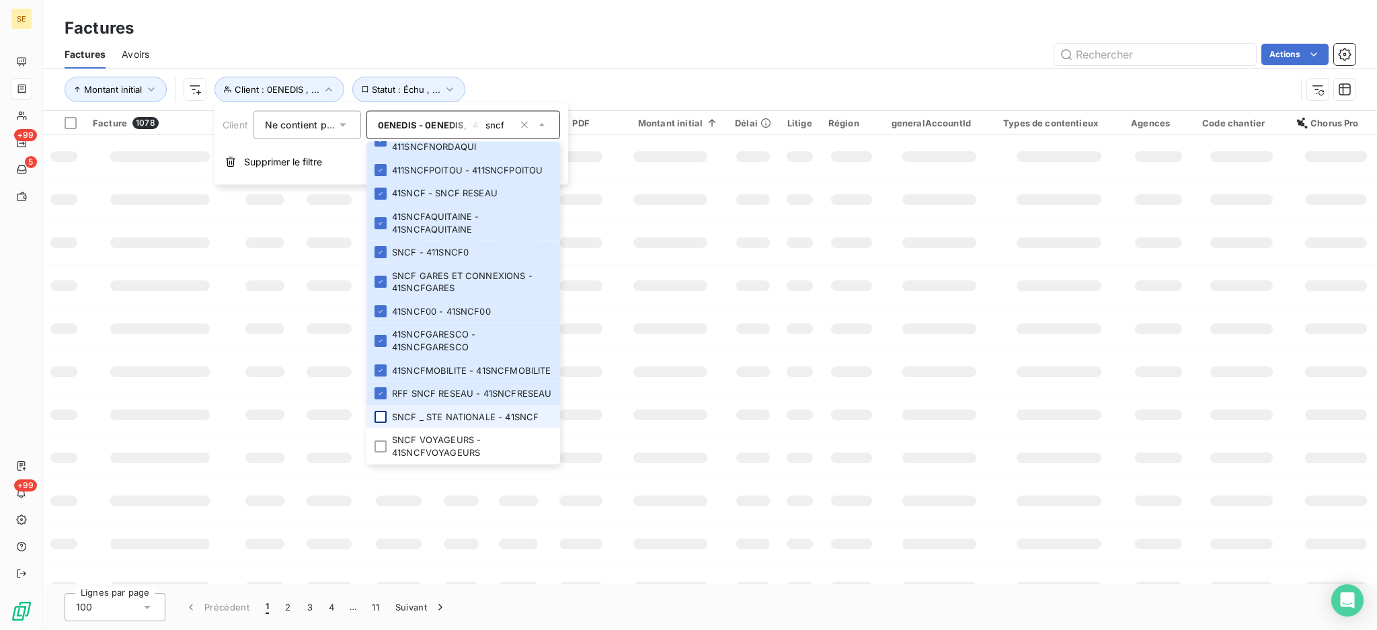
click at [383, 417] on div at bounding box center [381, 417] width 12 height 12
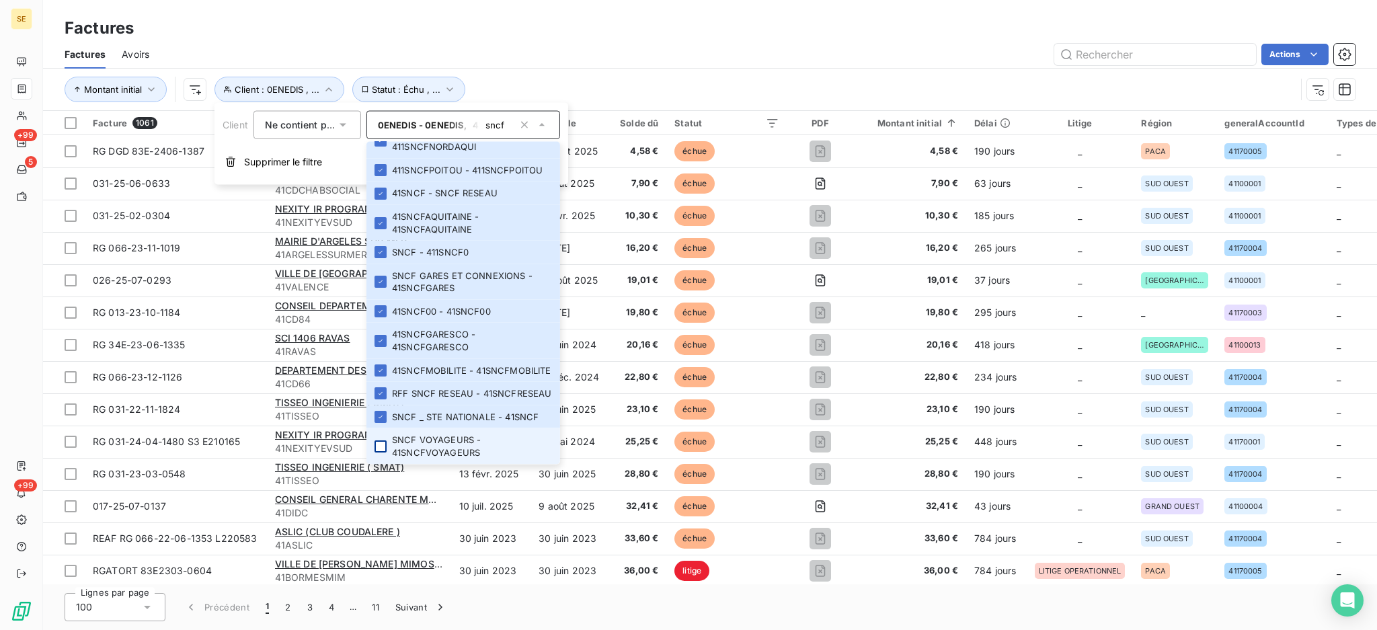
click at [379, 444] on div at bounding box center [381, 446] width 12 height 12
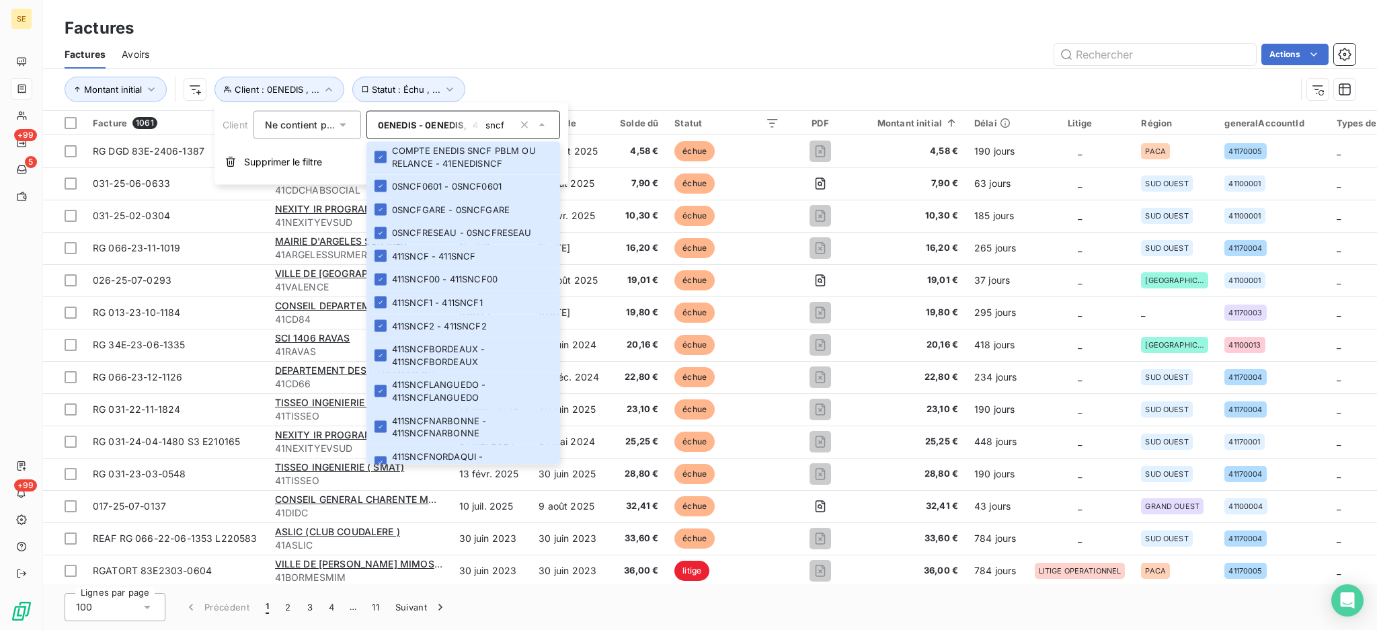
scroll to position [0, 0]
type input "s"
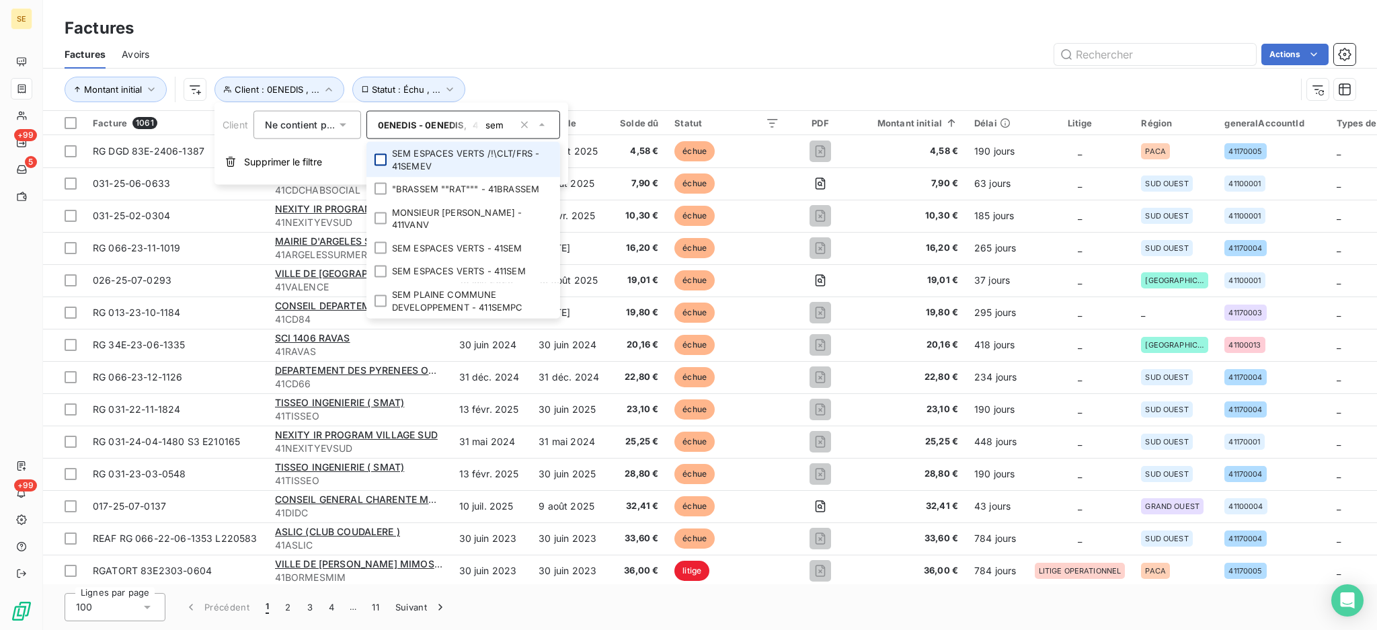
click at [381, 159] on div at bounding box center [381, 159] width 12 height 12
click at [378, 251] on div at bounding box center [381, 248] width 12 height 12
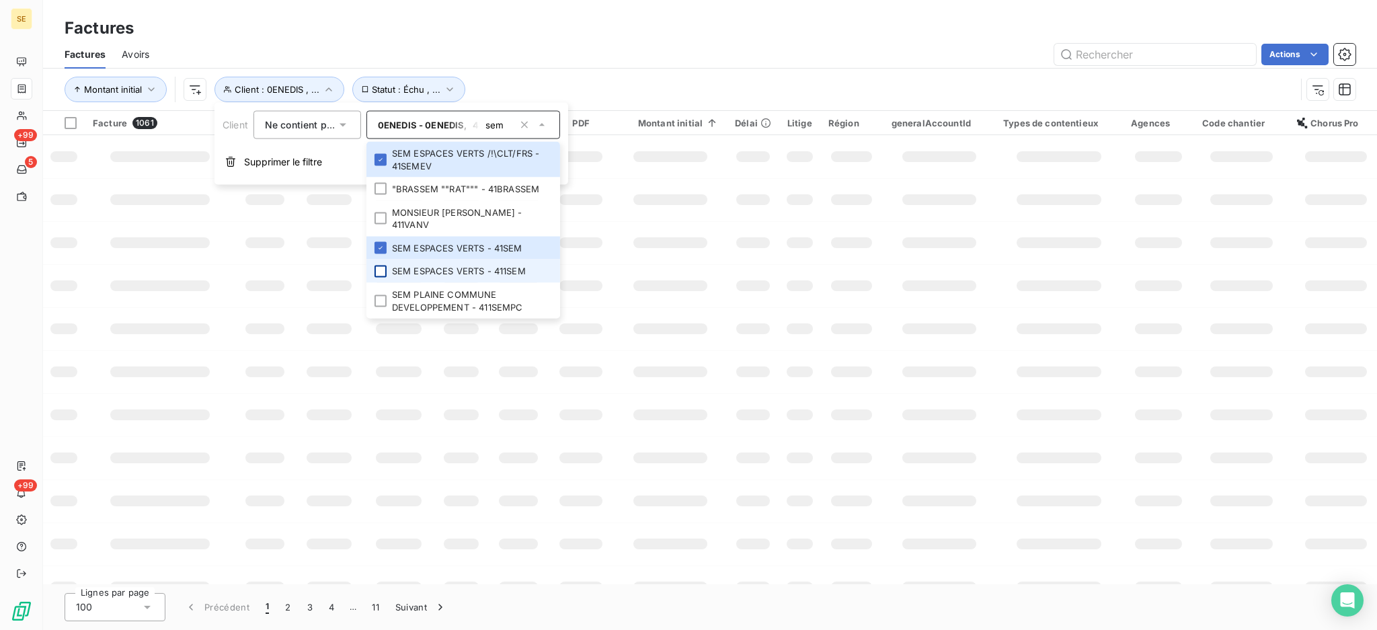
click at [383, 268] on div at bounding box center [381, 271] width 12 height 12
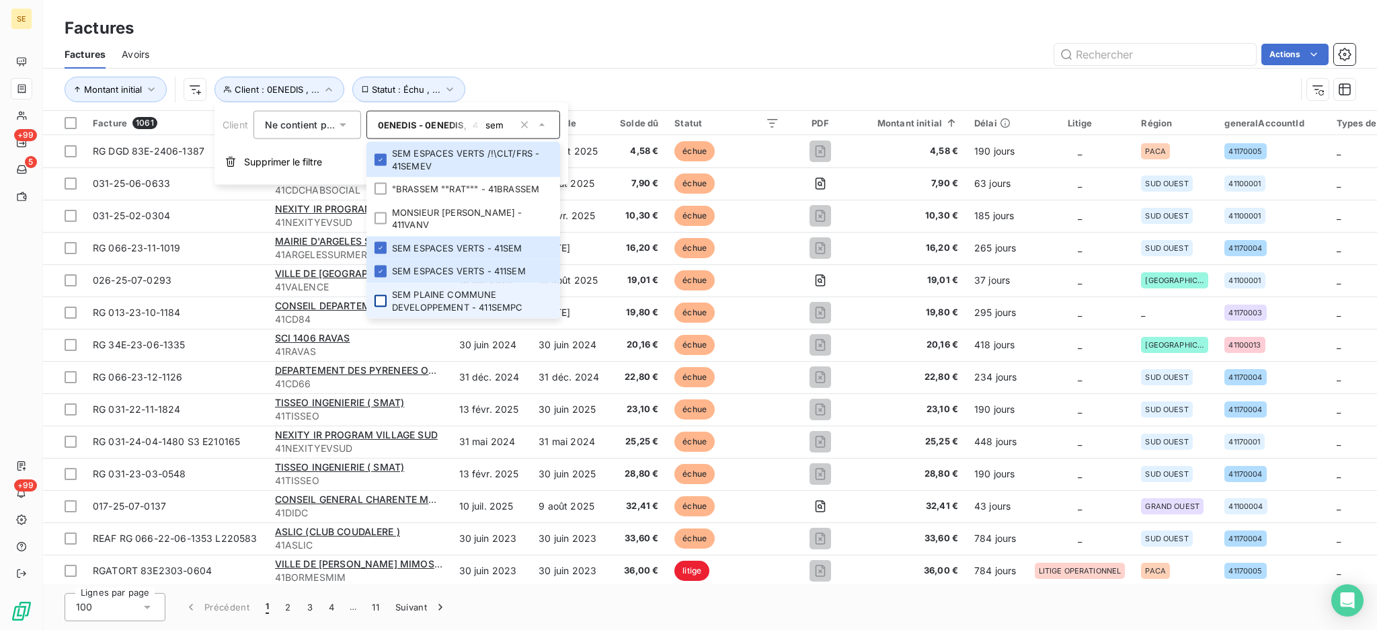
click at [381, 301] on div at bounding box center [381, 301] width 12 height 12
type input "s"
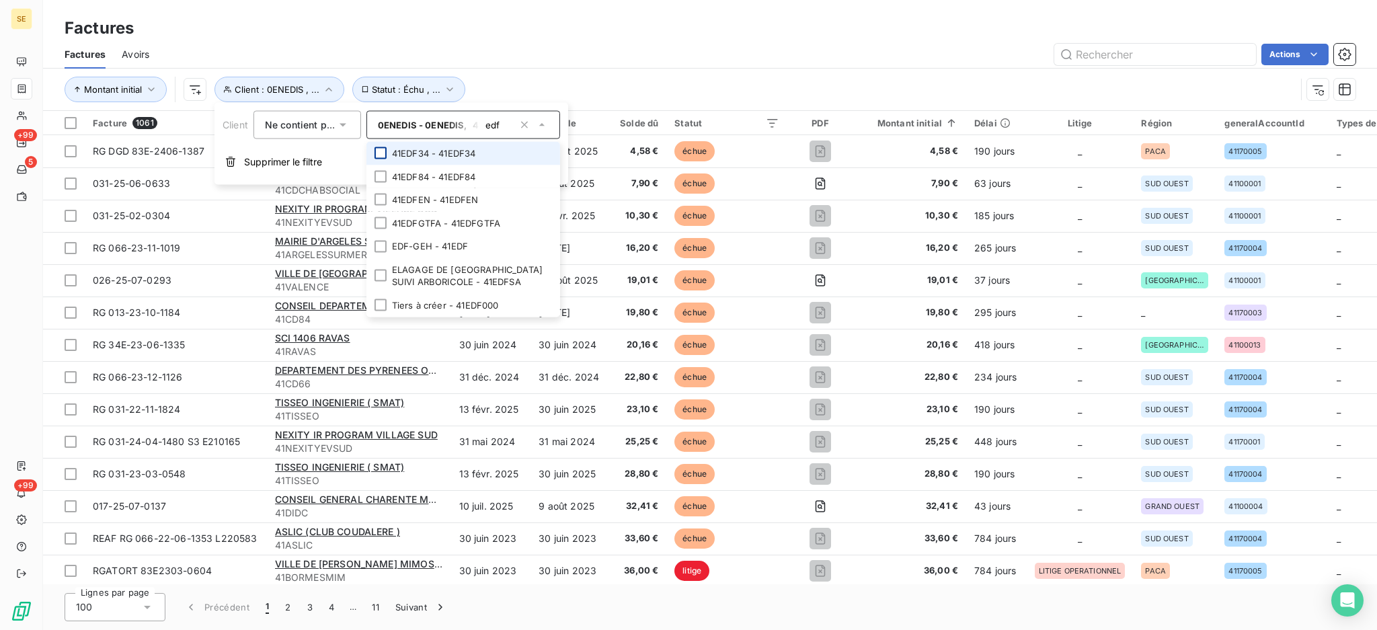
click at [382, 155] on div at bounding box center [381, 153] width 12 height 12
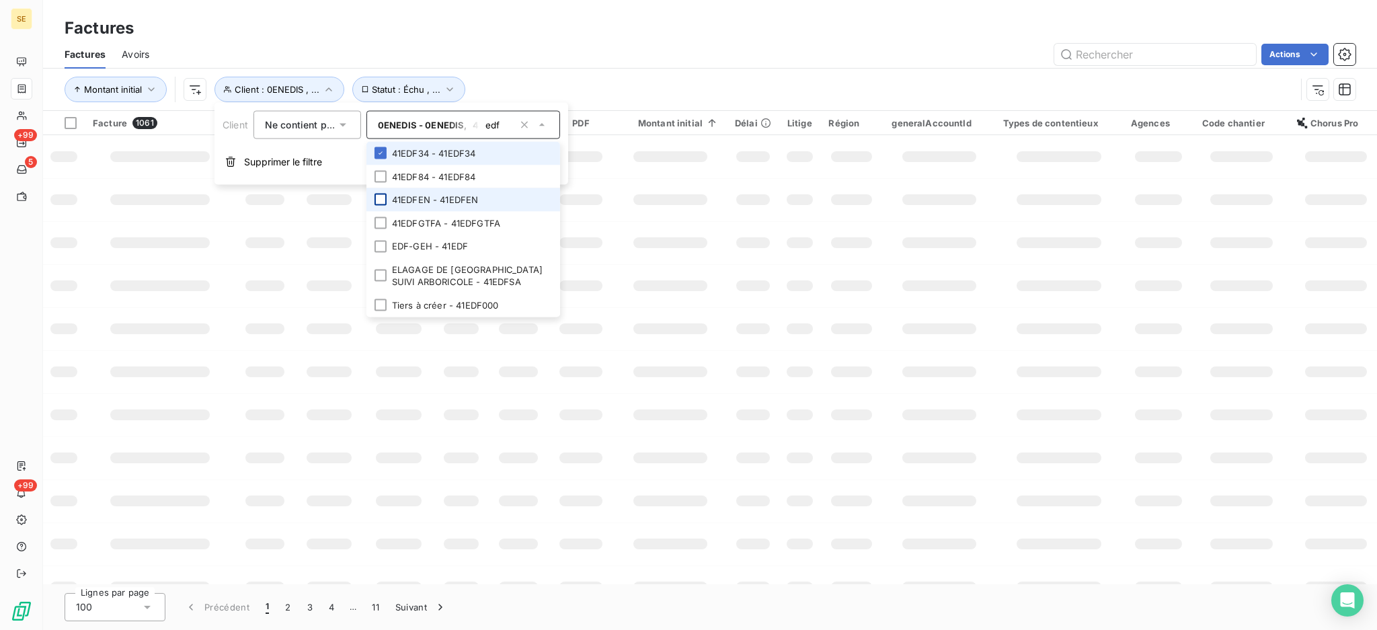
click at [379, 176] on div at bounding box center [381, 176] width 12 height 12
click at [378, 194] on div at bounding box center [381, 200] width 12 height 12
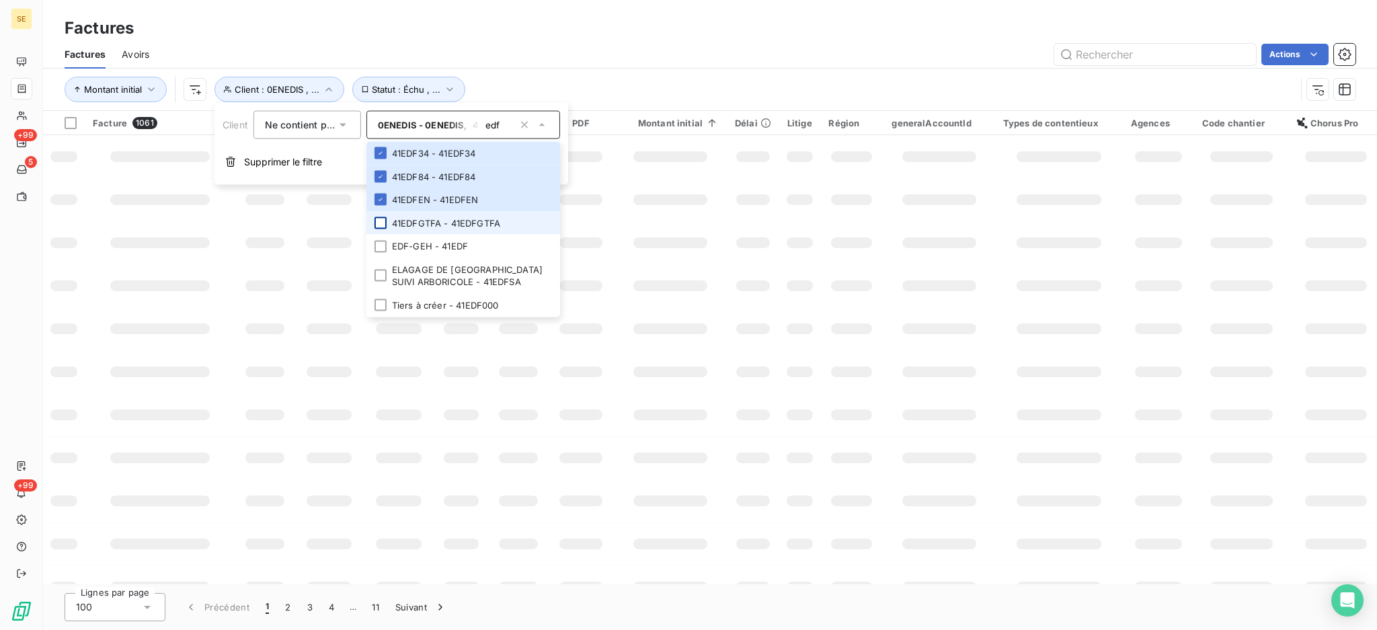
click at [380, 220] on div at bounding box center [381, 223] width 12 height 12
click at [380, 235] on li "EDF-GEH - 41EDF" at bounding box center [464, 247] width 194 height 24
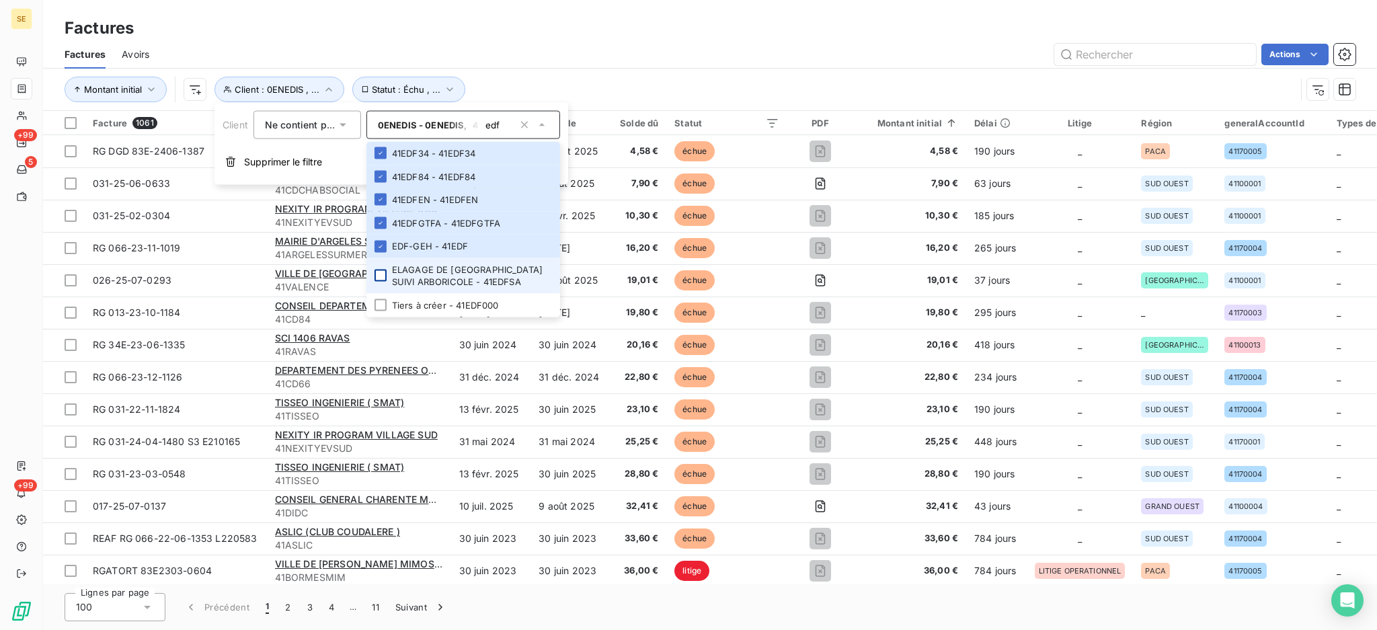
click at [382, 274] on div at bounding box center [381, 276] width 12 height 12
click at [380, 301] on div at bounding box center [381, 305] width 12 height 12
type input "e"
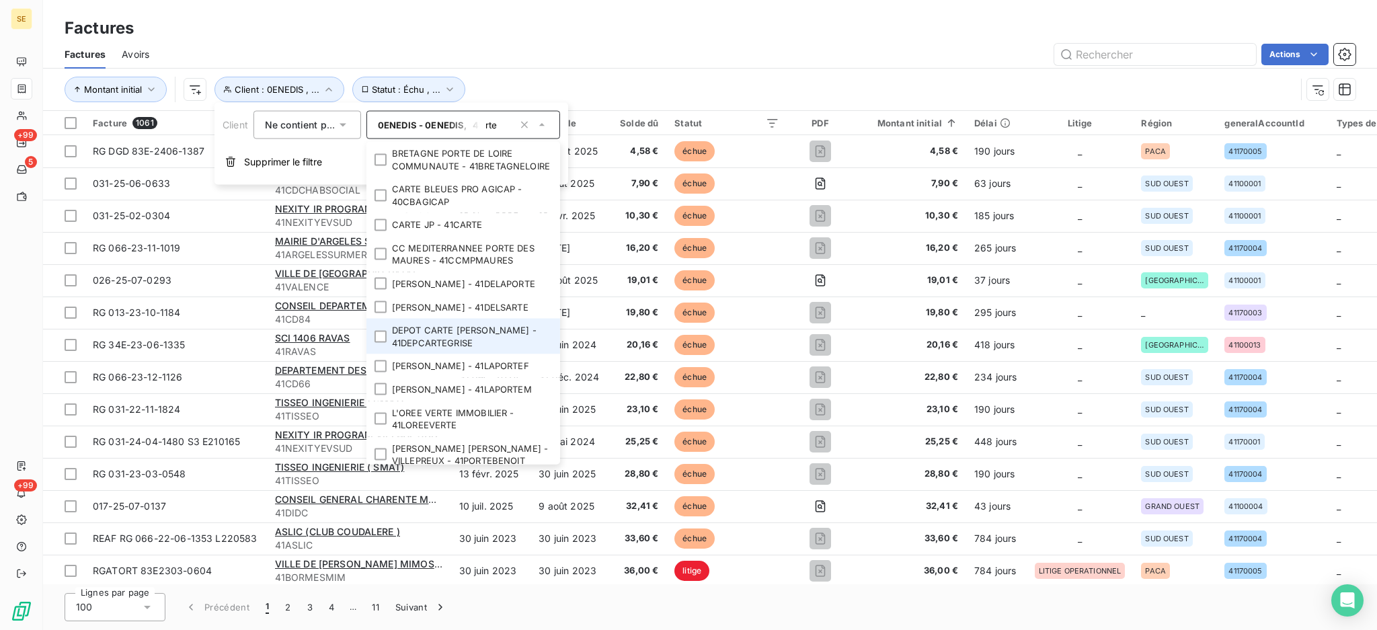
scroll to position [81, 0]
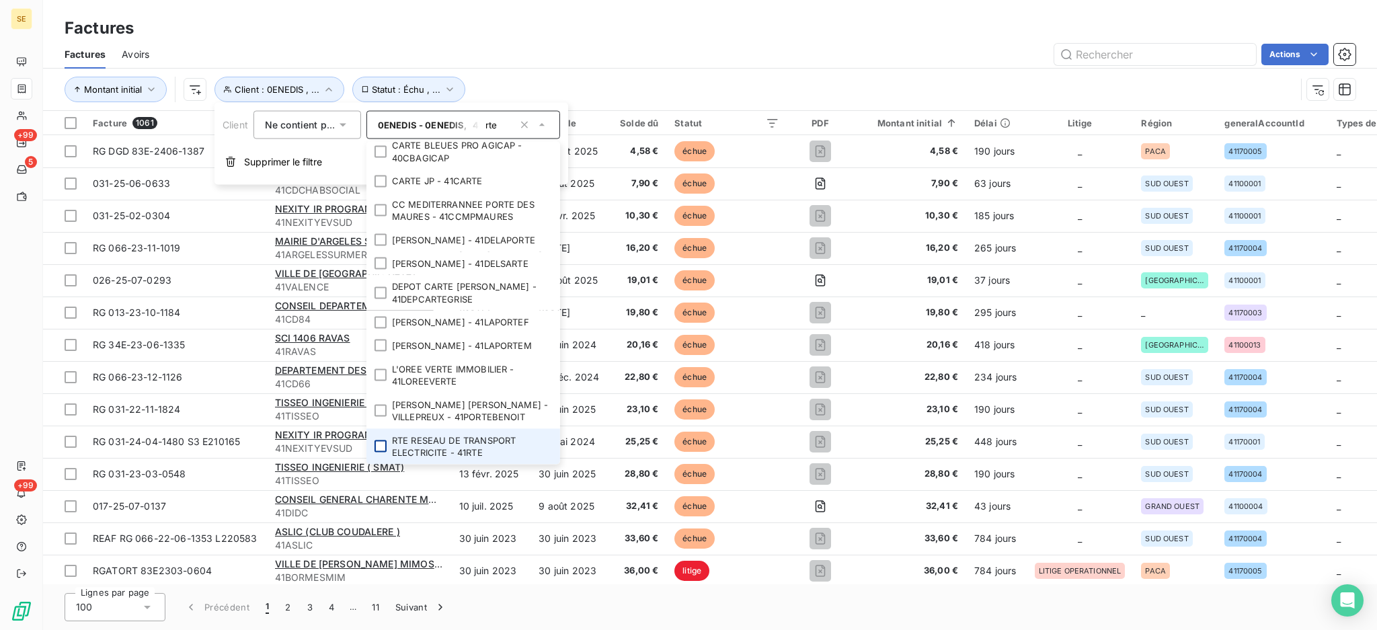
click at [381, 445] on div at bounding box center [381, 446] width 12 height 12
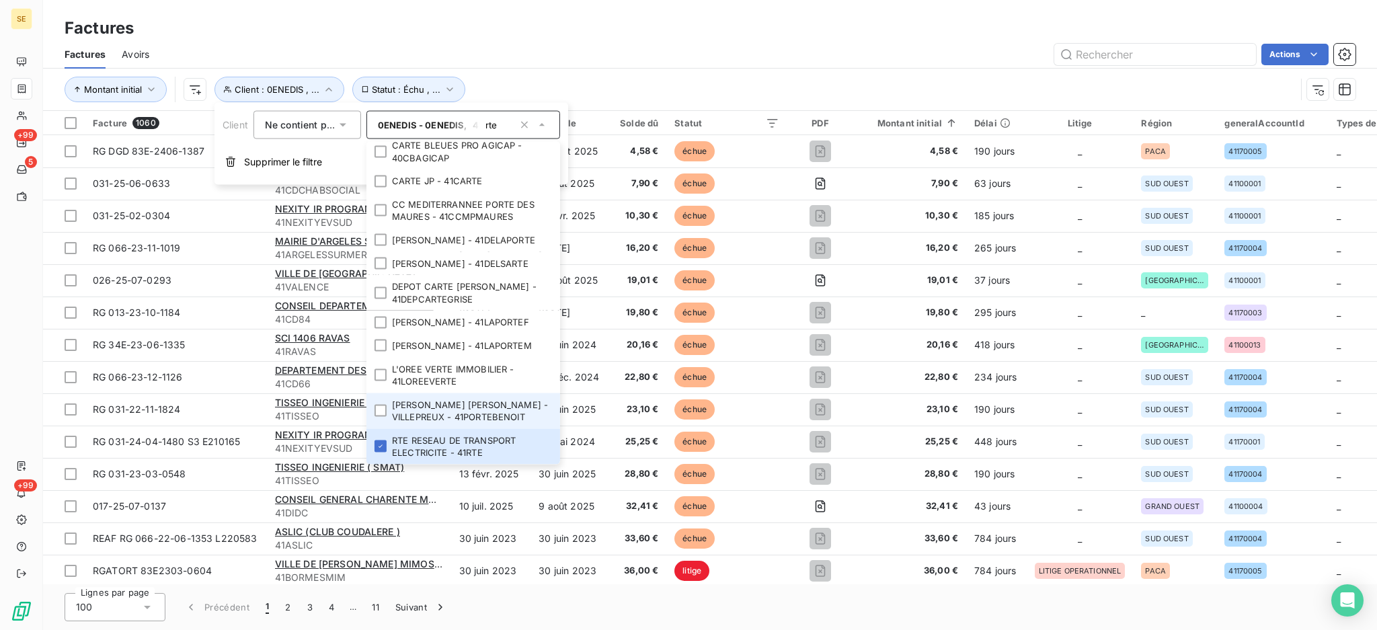
scroll to position [0, 0]
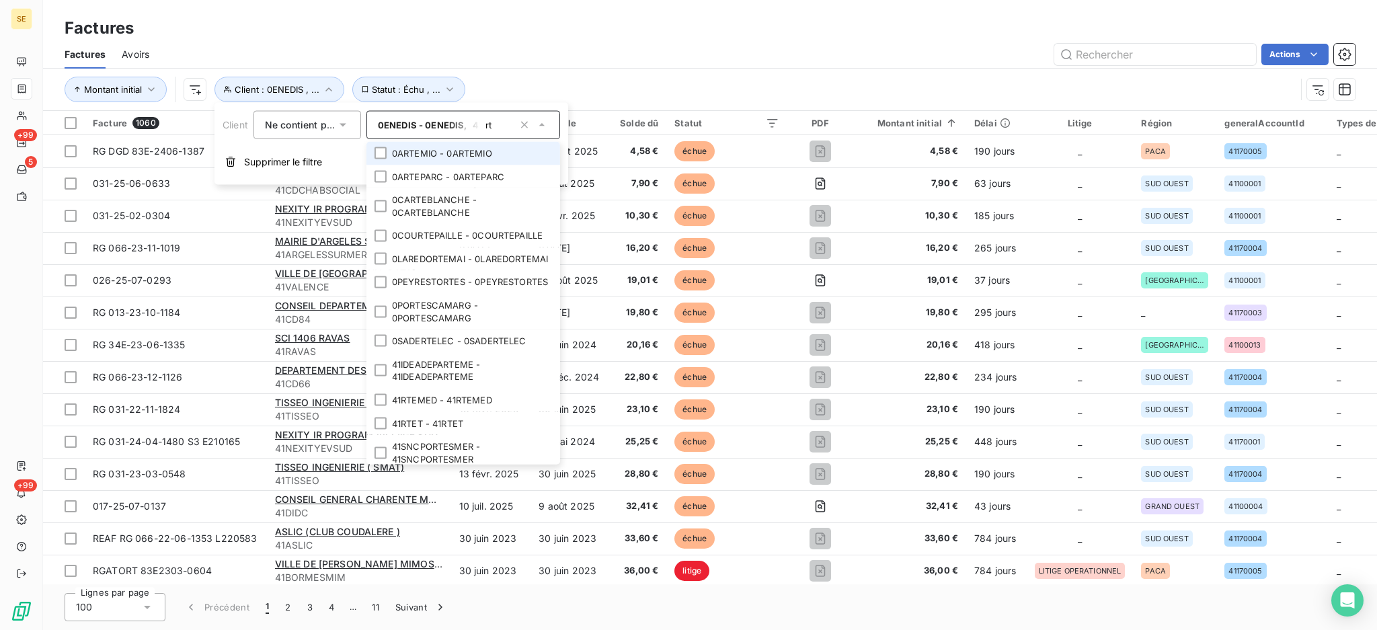
type input "r"
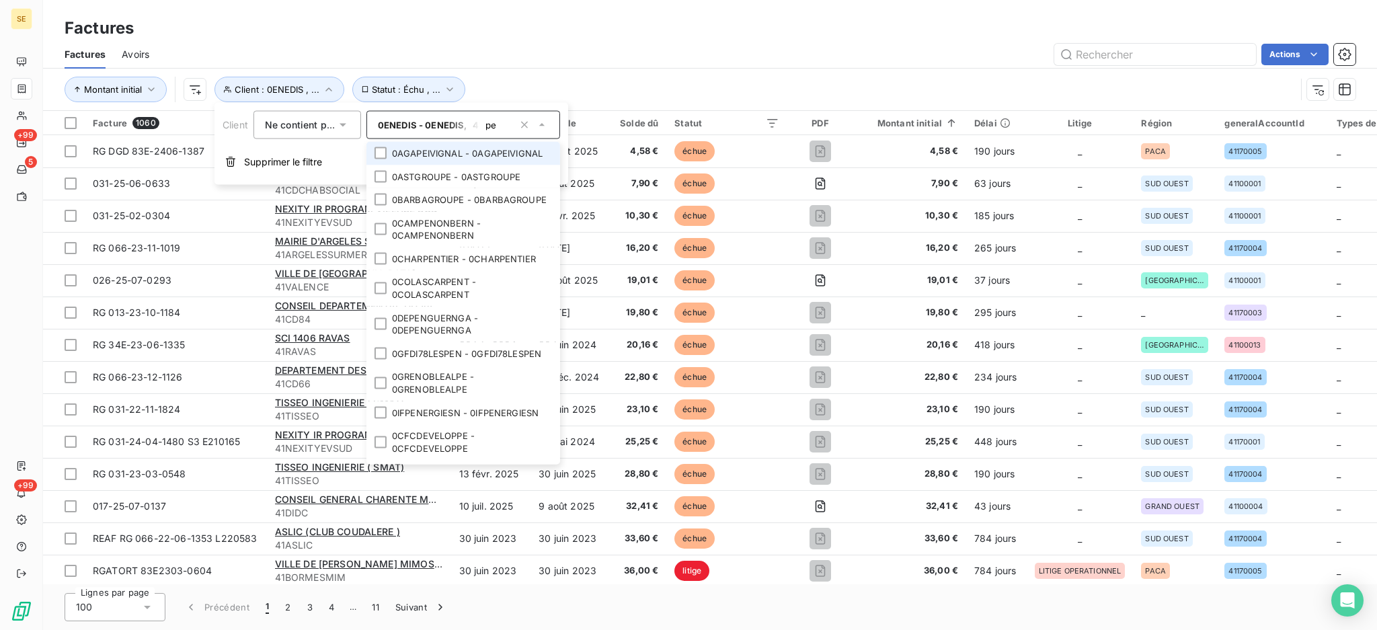
type input "p"
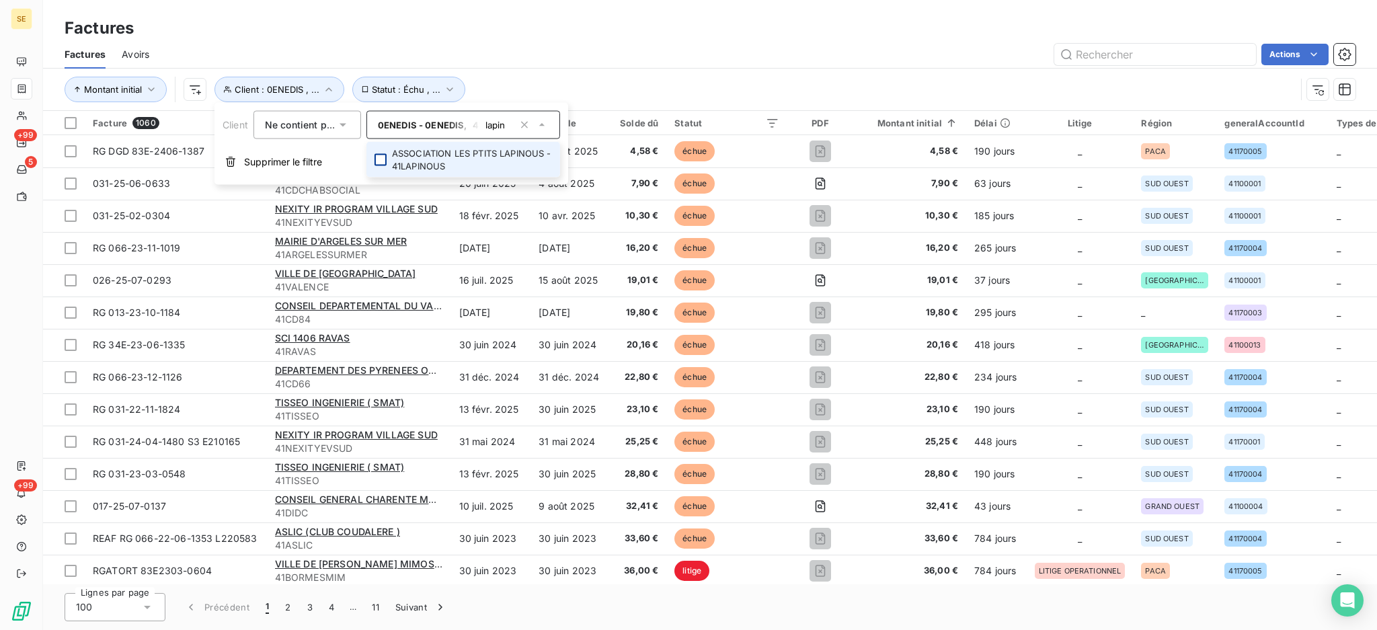
click at [379, 159] on div at bounding box center [381, 159] width 12 height 12
type input "l"
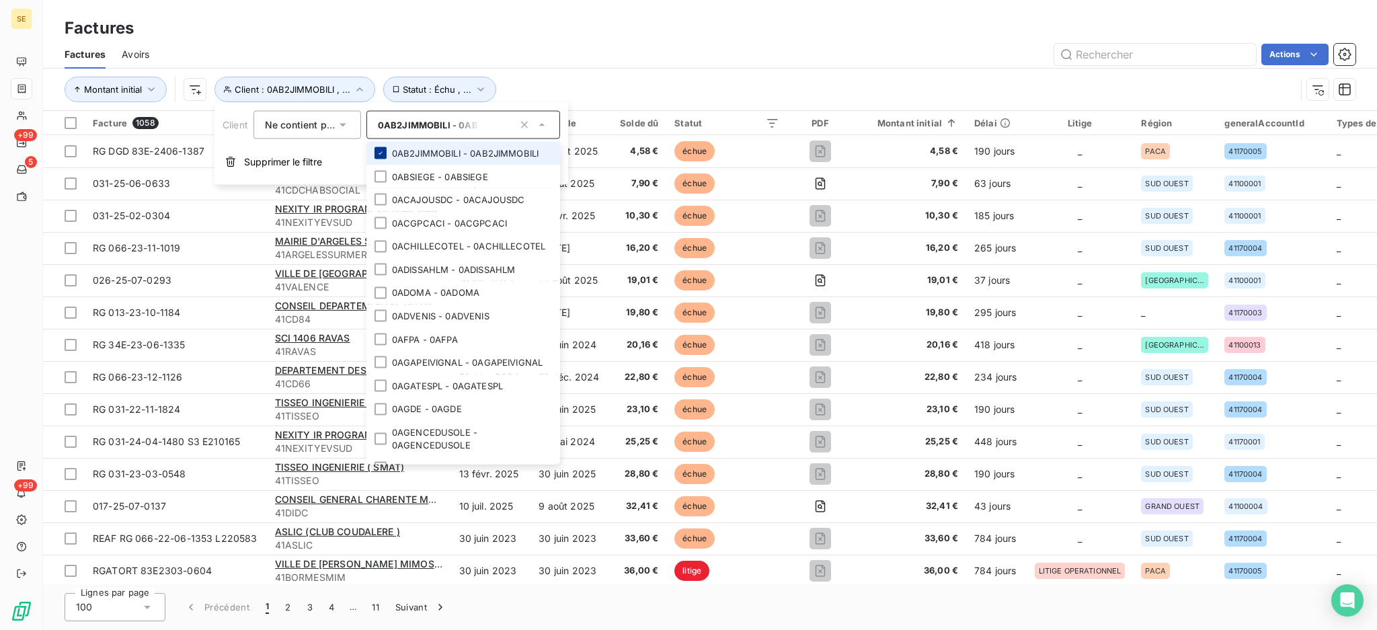
click at [382, 157] on icon at bounding box center [381, 153] width 8 height 8
click at [613, 56] on div "Actions" at bounding box center [760, 55] width 1190 height 22
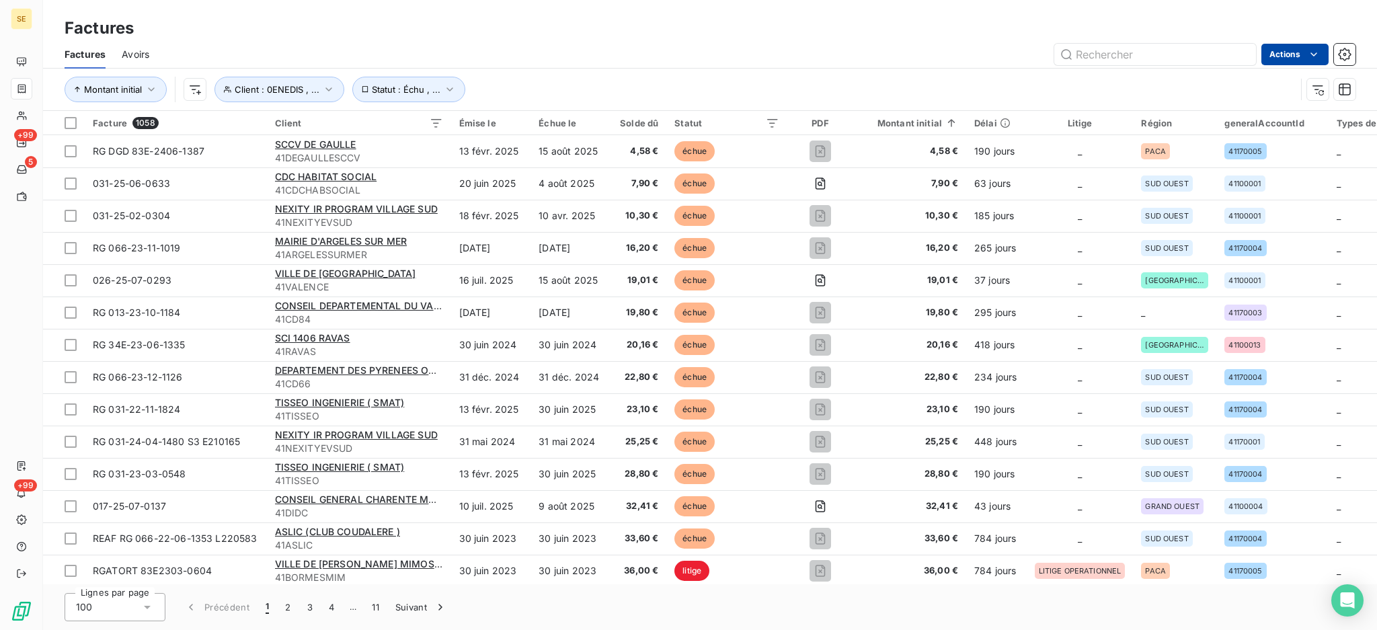
click at [1282, 43] on html "SE +99 5 +99 Factures Factures Avoirs Actions Montant initial Client : 0ENEDIS …" at bounding box center [688, 315] width 1377 height 630
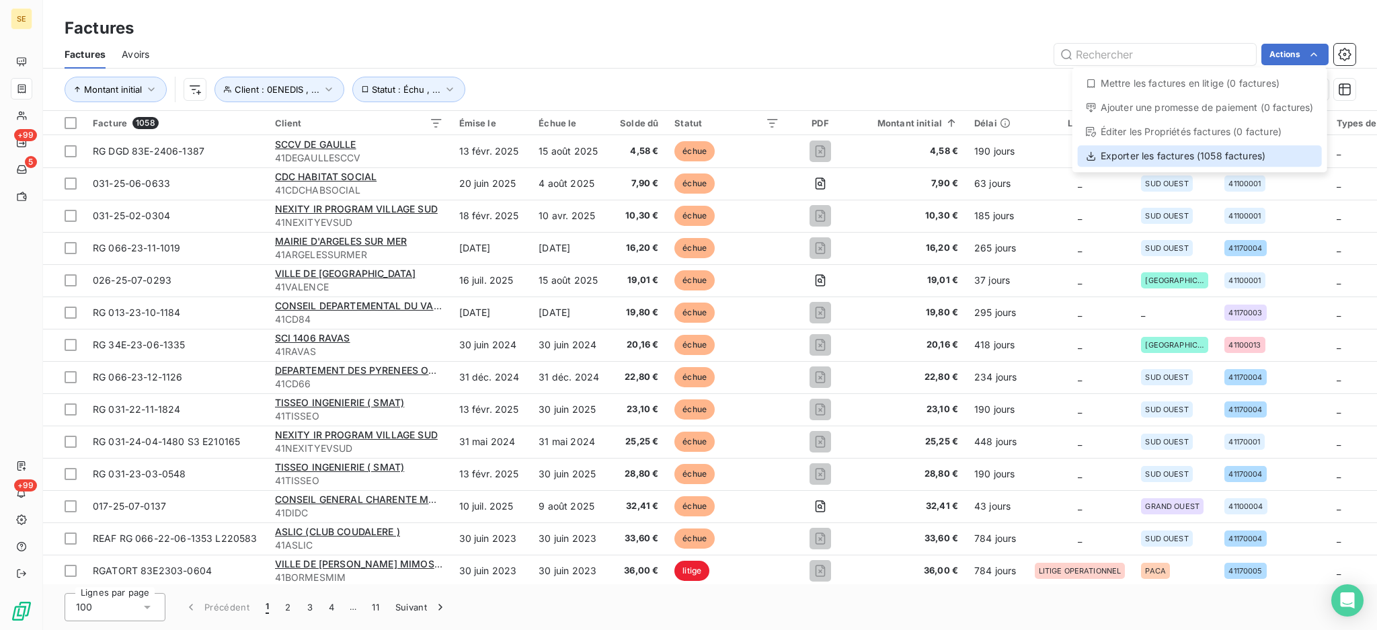
click at [1158, 159] on div "Exporter les factures (1058 factures)" at bounding box center [1200, 156] width 244 height 22
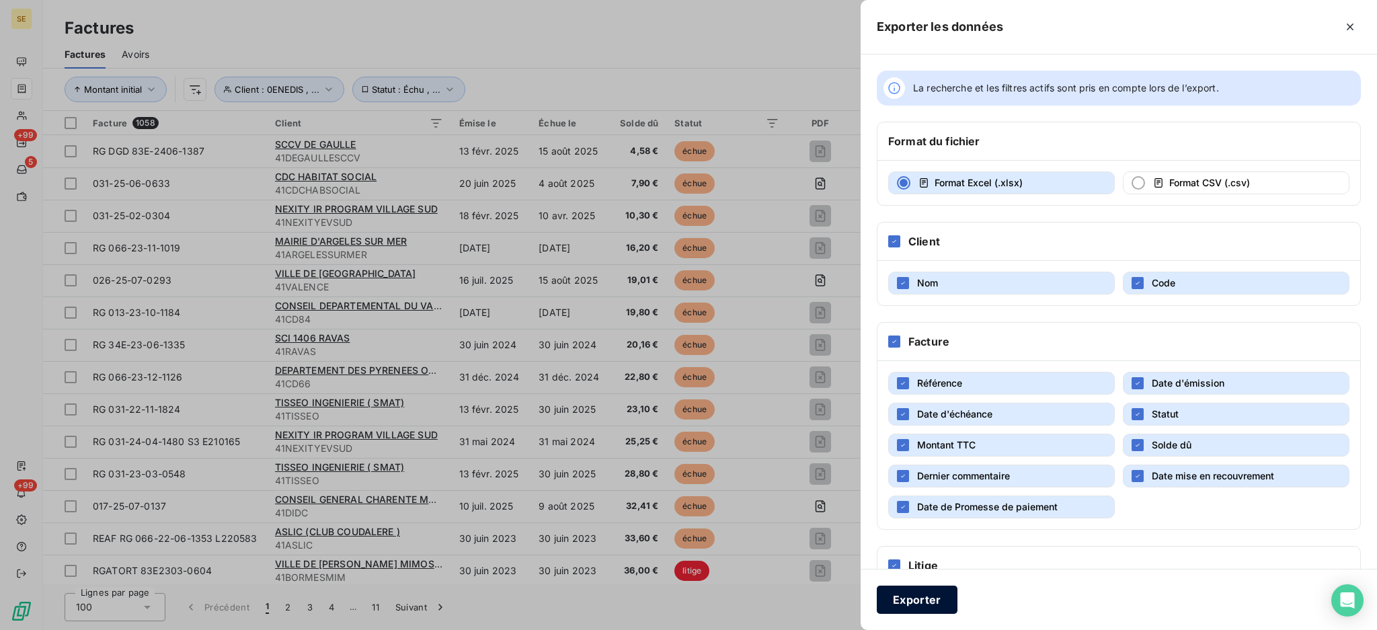
click at [918, 600] on button "Exporter" at bounding box center [917, 600] width 81 height 28
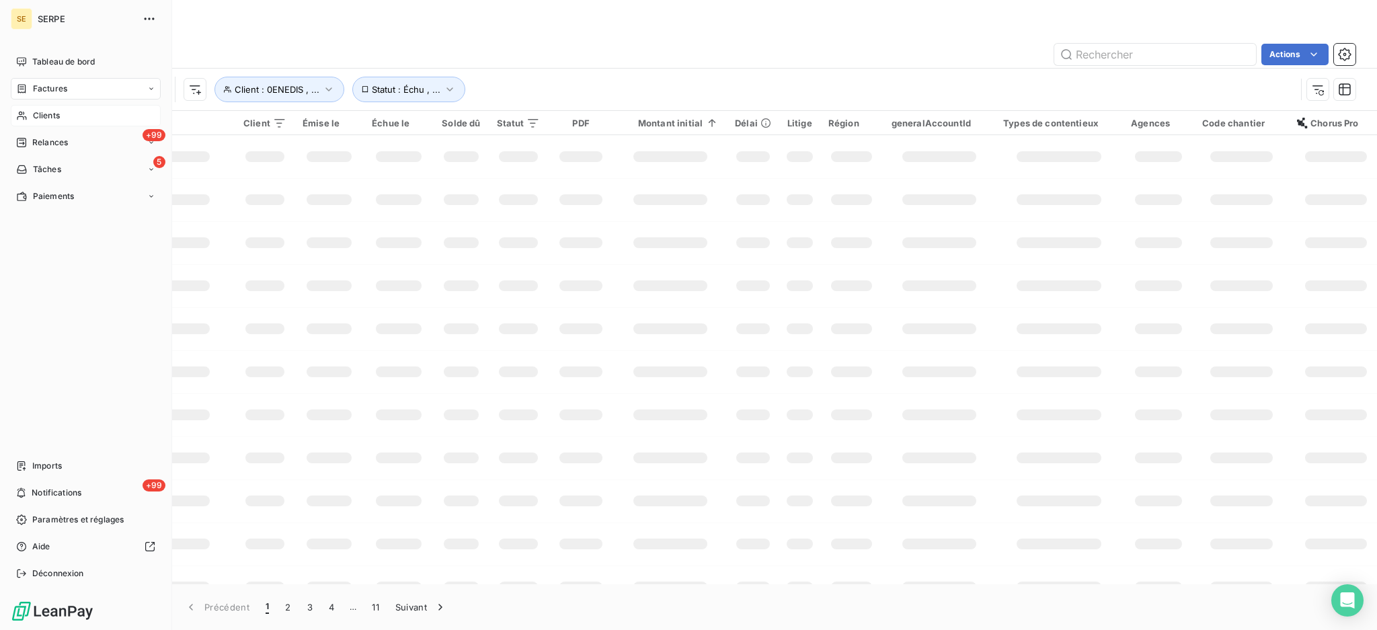
click at [33, 111] on span "Clients" at bounding box center [46, 116] width 27 height 12
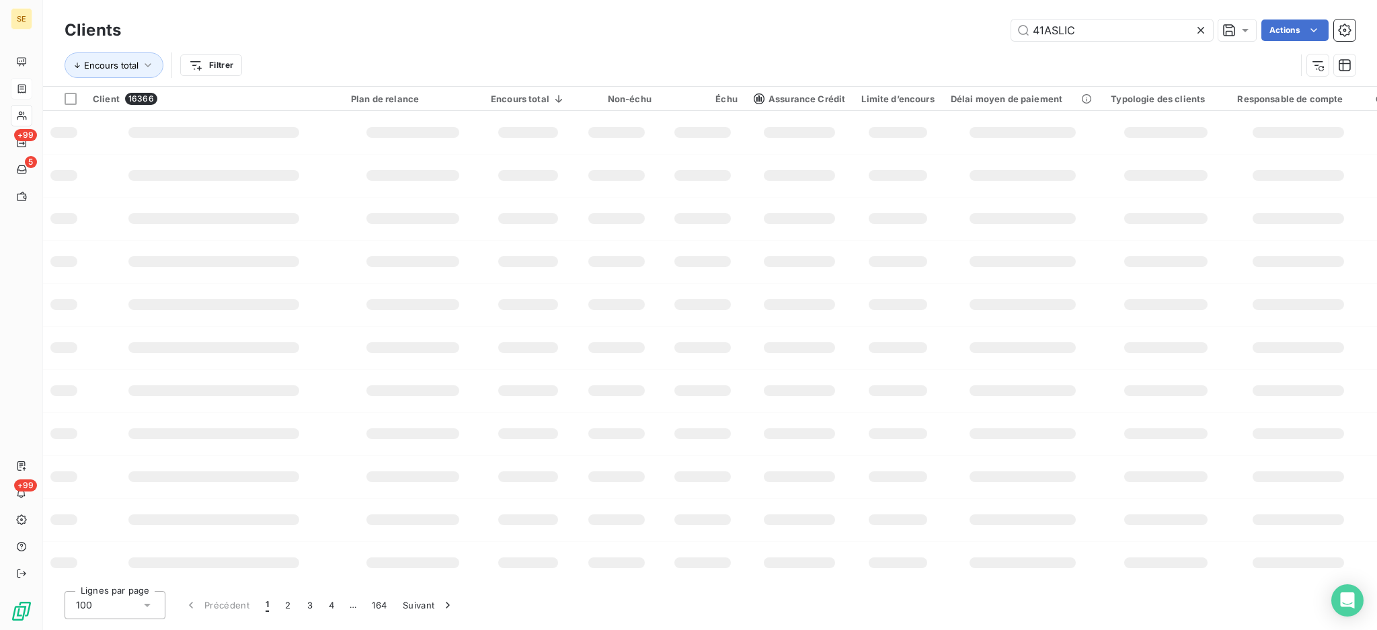
type input "41ASLIC"
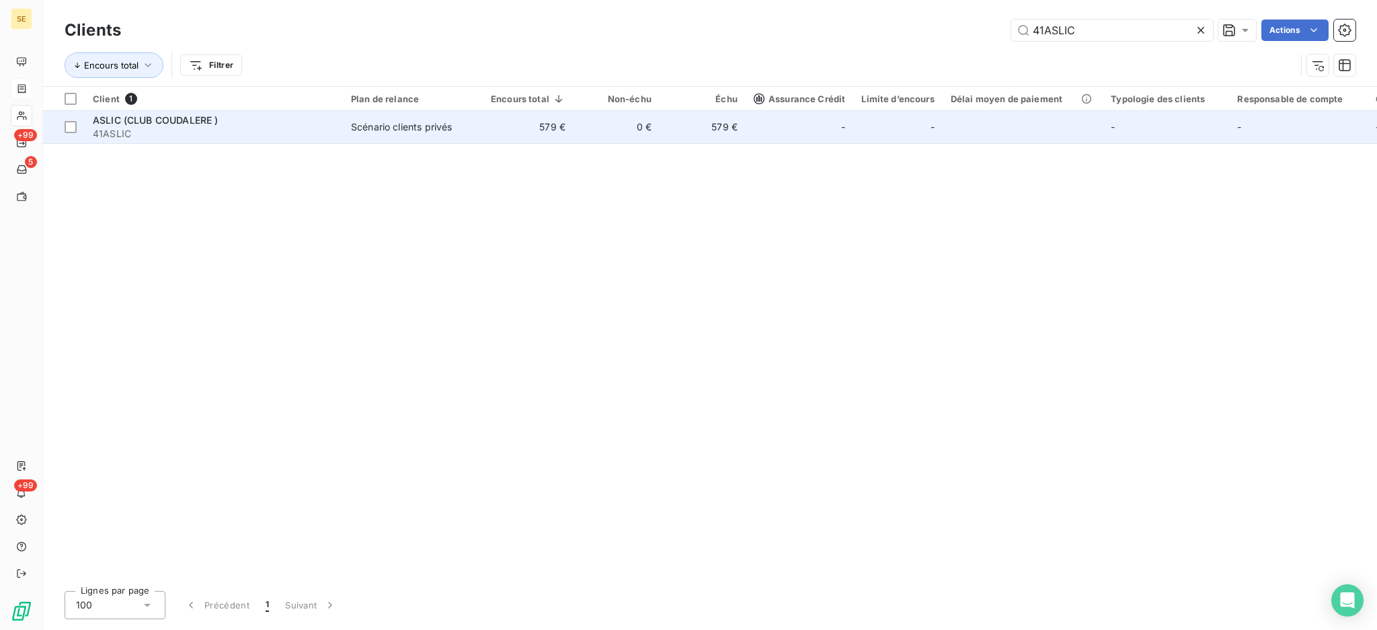
click at [557, 115] on td "579 €" at bounding box center [528, 127] width 91 height 32
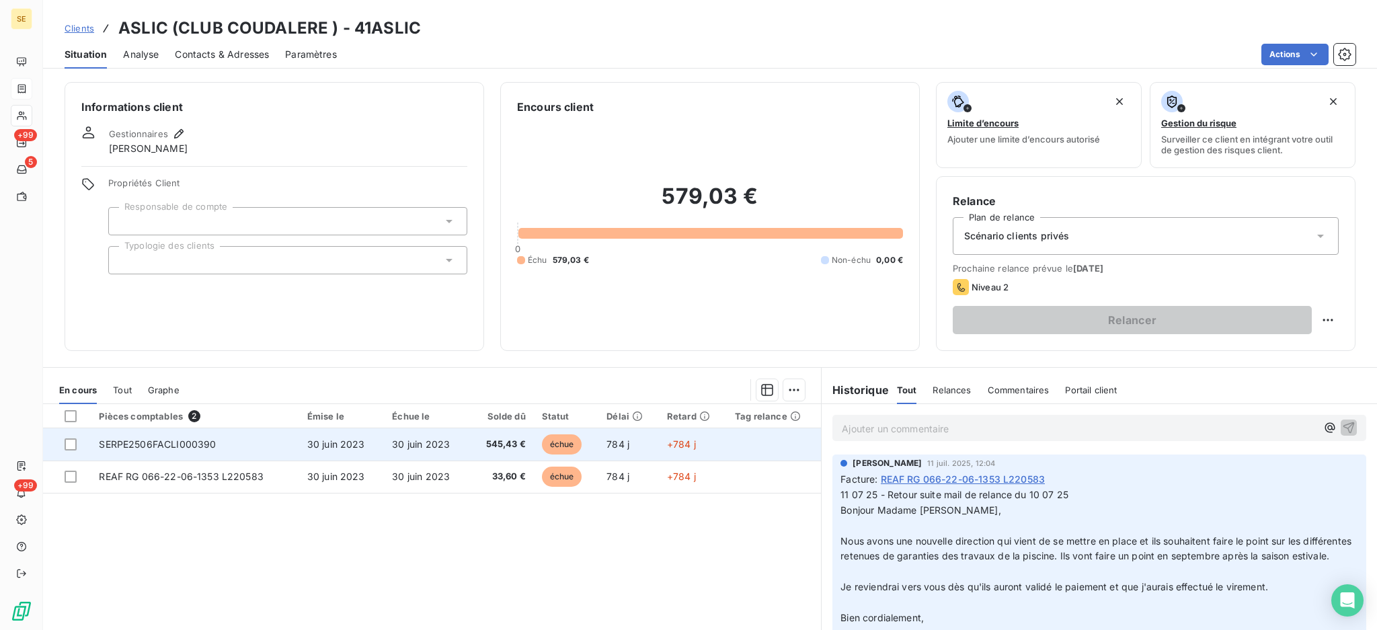
click at [469, 438] on td "545,43 €" at bounding box center [501, 444] width 65 height 32
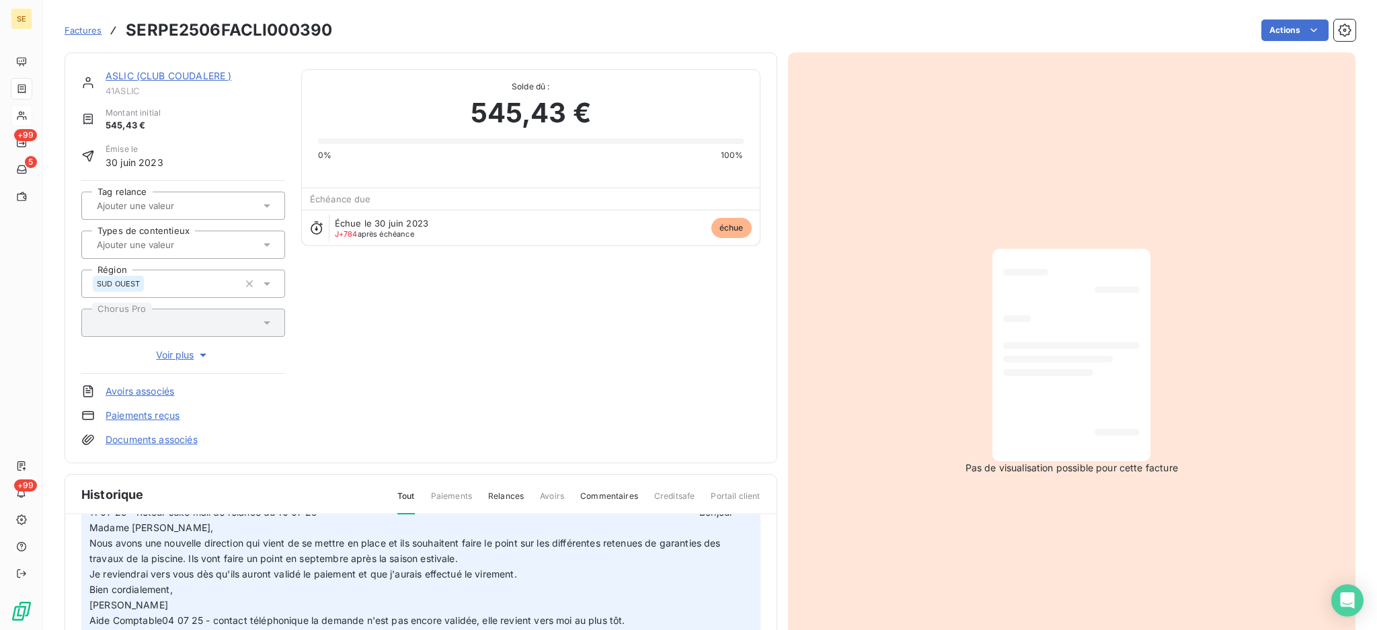
scroll to position [179, 0]
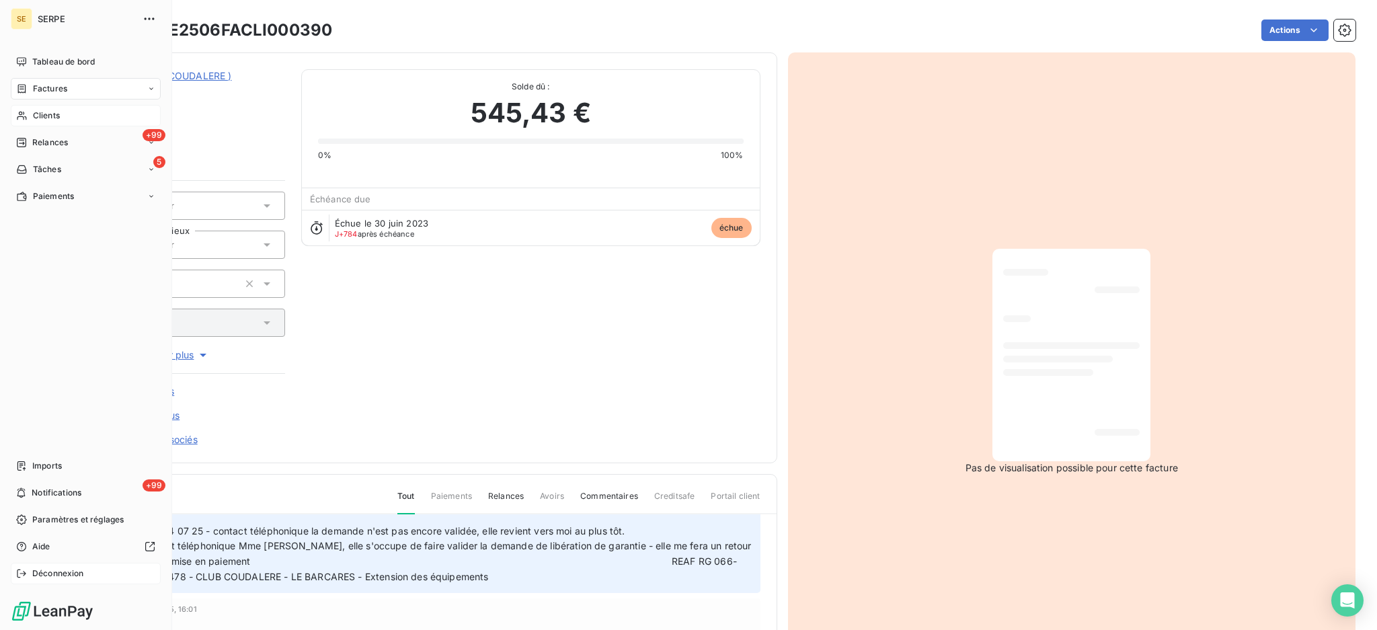
click at [87, 573] on div "Déconnexion" at bounding box center [86, 574] width 150 height 22
